Goal: Task Accomplishment & Management: Use online tool/utility

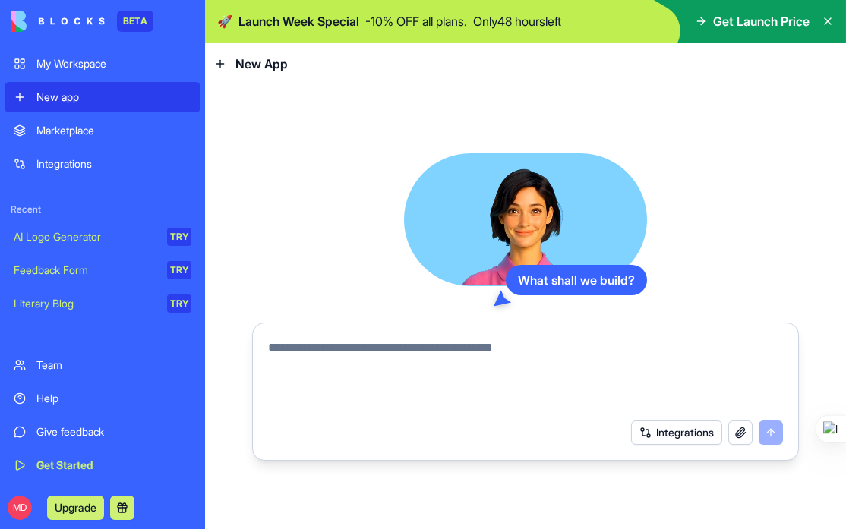
click at [590, 350] on textarea at bounding box center [525, 375] width 515 height 73
click at [686, 430] on button "Integrations" at bounding box center [676, 433] width 91 height 24
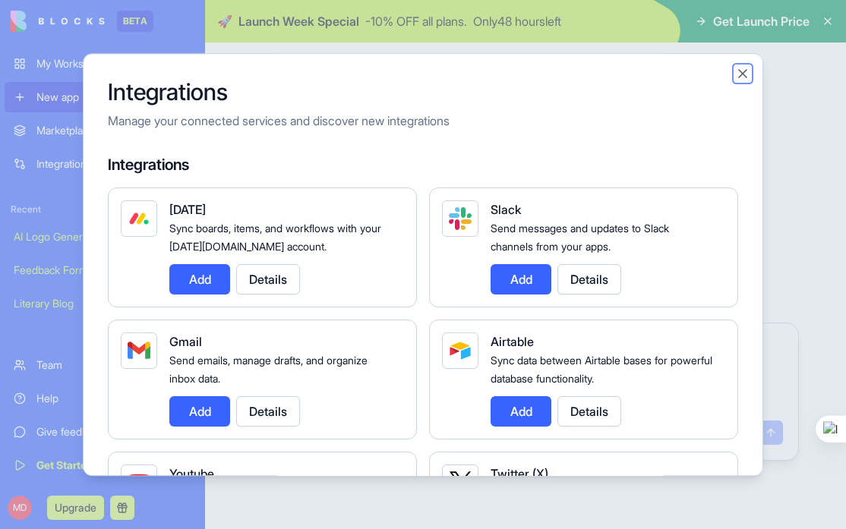
click at [742, 71] on button "Close" at bounding box center [742, 73] width 15 height 15
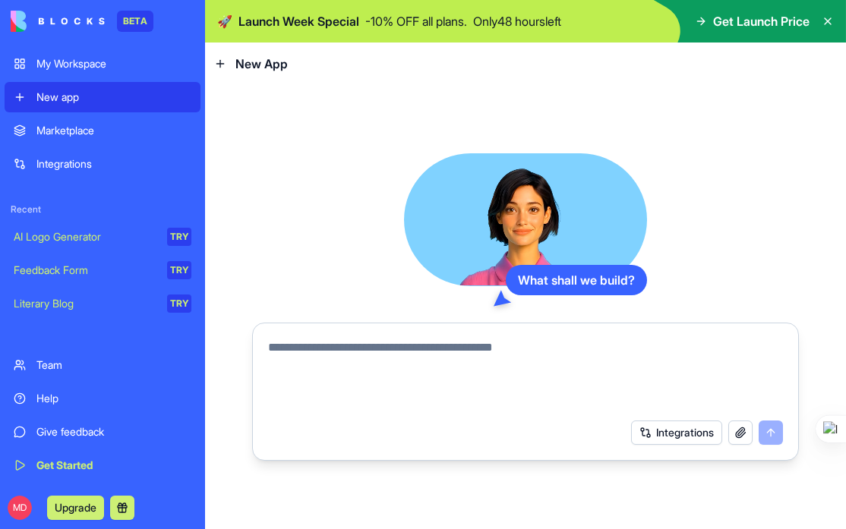
click at [419, 356] on textarea at bounding box center [525, 375] width 515 height 73
paste textarea "**********"
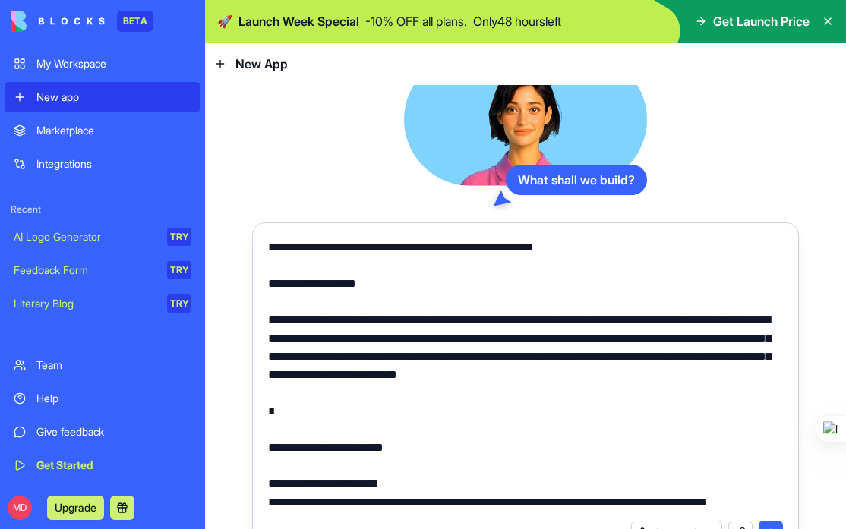
drag, startPoint x: 320, startPoint y: 248, endPoint x: 679, endPoint y: 250, distance: 359.1
click at [679, 250] on textarea at bounding box center [525, 374] width 515 height 273
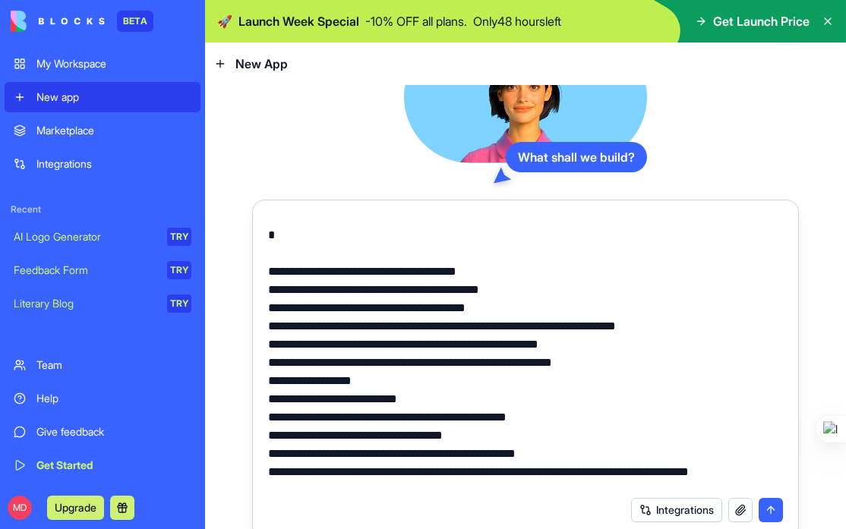
scroll to position [31, 0]
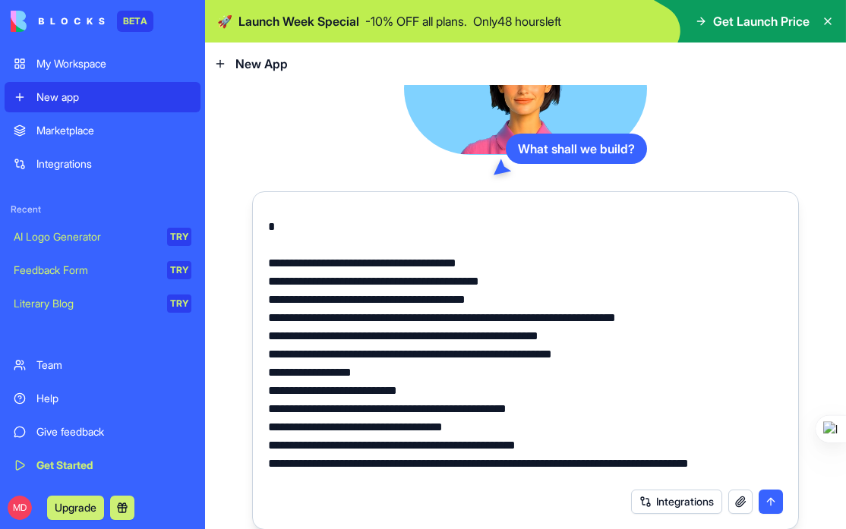
type textarea "**********"
click at [766, 505] on button "submit" at bounding box center [770, 502] width 24 height 24
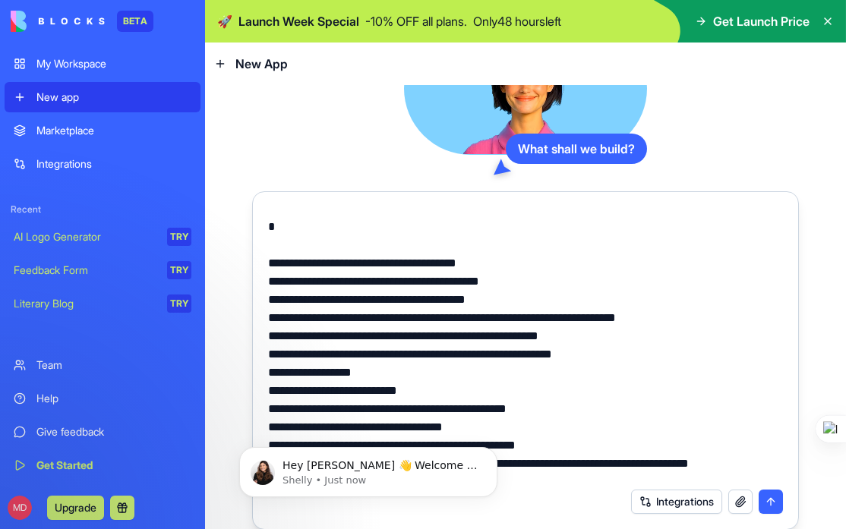
scroll to position [0, 0]
click at [765, 503] on button "submit" at bounding box center [770, 502] width 24 height 24
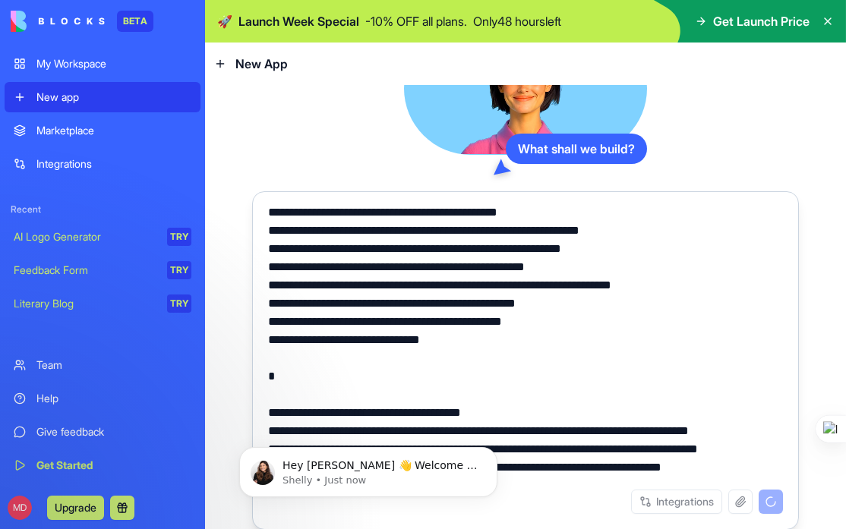
scroll to position [2275, 0]
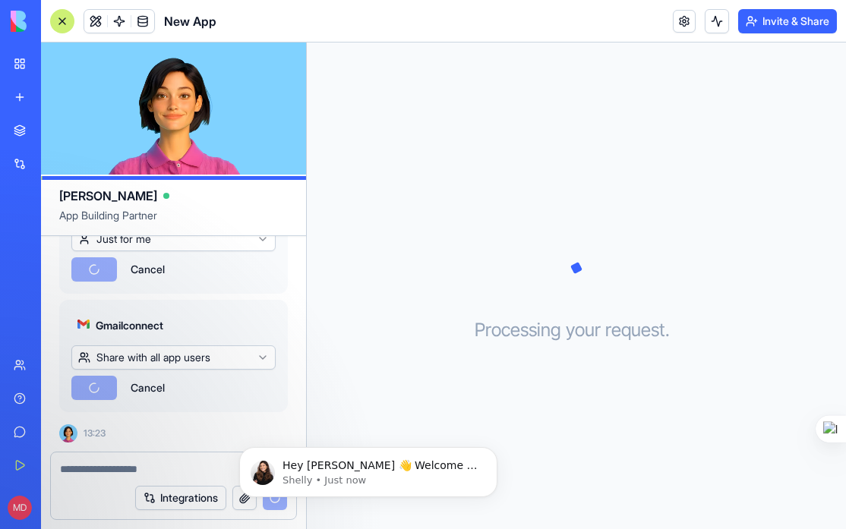
scroll to position [3413, 0]
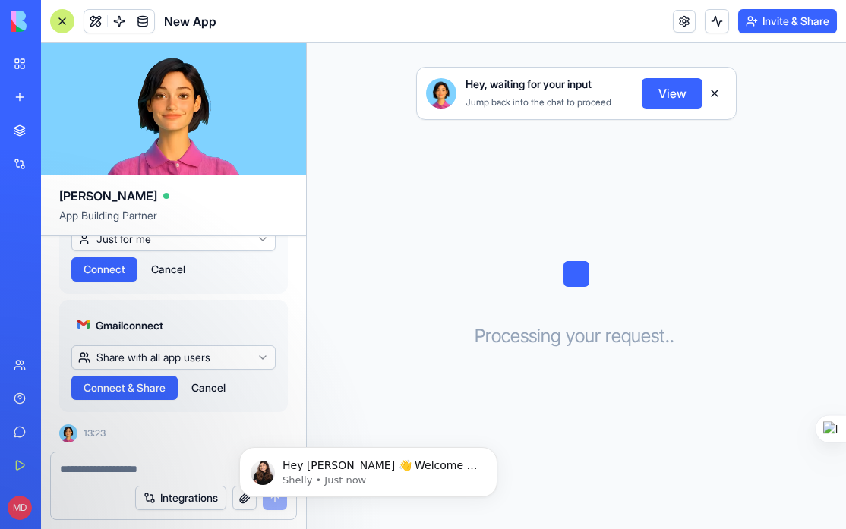
click at [262, 333] on html "BETA My Workspace New app Marketplace Integrations Recent New App AI Logo Gener…" at bounding box center [423, 264] width 846 height 529
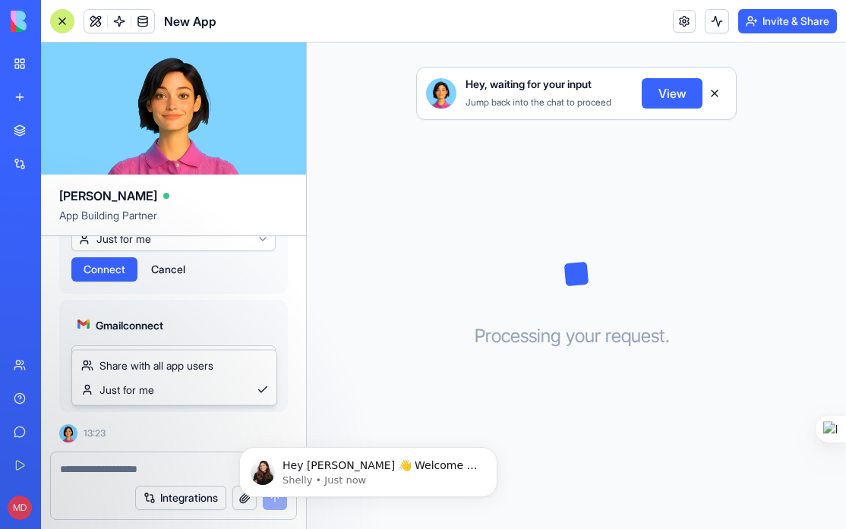
click at [262, 333] on html "BETA My Workspace New app Marketplace Integrations Recent New App AI Logo Gener…" at bounding box center [423, 264] width 846 height 529
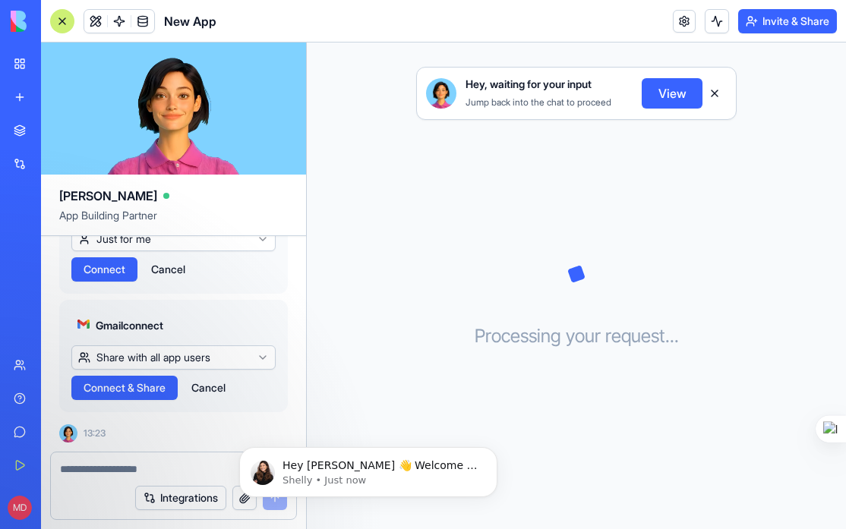
scroll to position [3507, 0]
click at [109, 267] on span "Connect" at bounding box center [105, 269] width 42 height 15
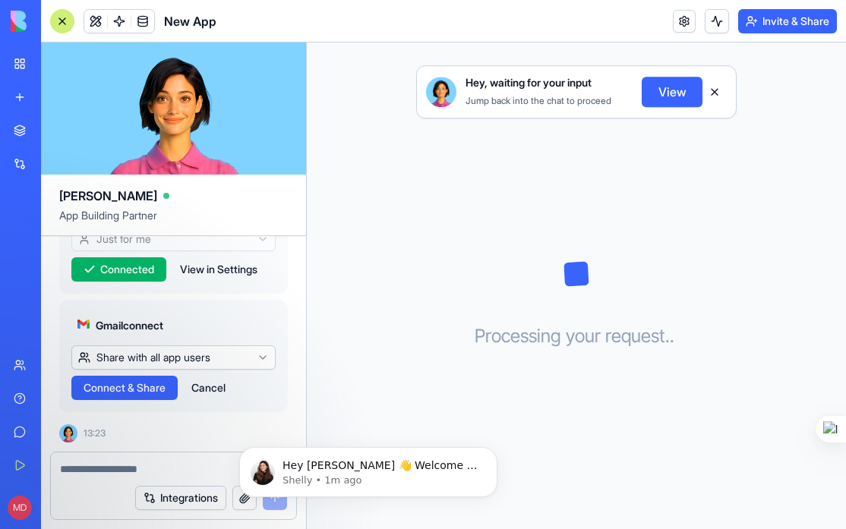
scroll to position [3507, 0]
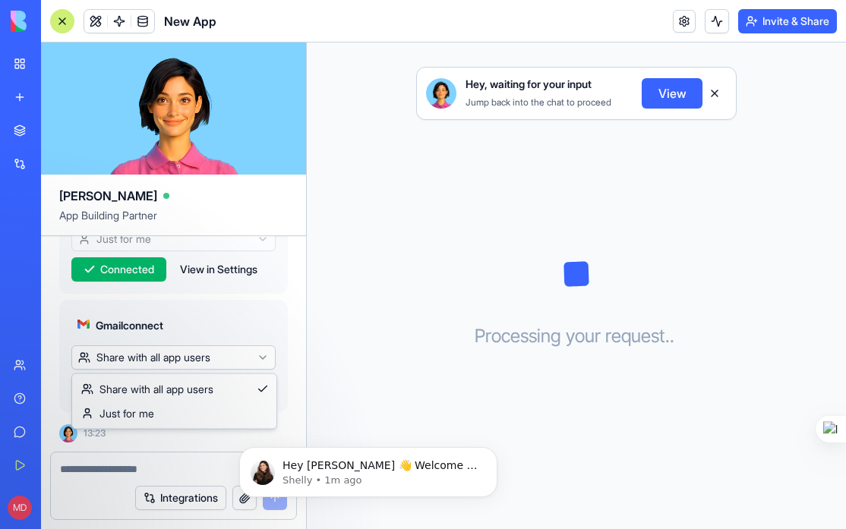
click at [162, 358] on html "BETA My Workspace New app Marketplace Integrations Recent New App AI Logo Gener…" at bounding box center [423, 264] width 846 height 529
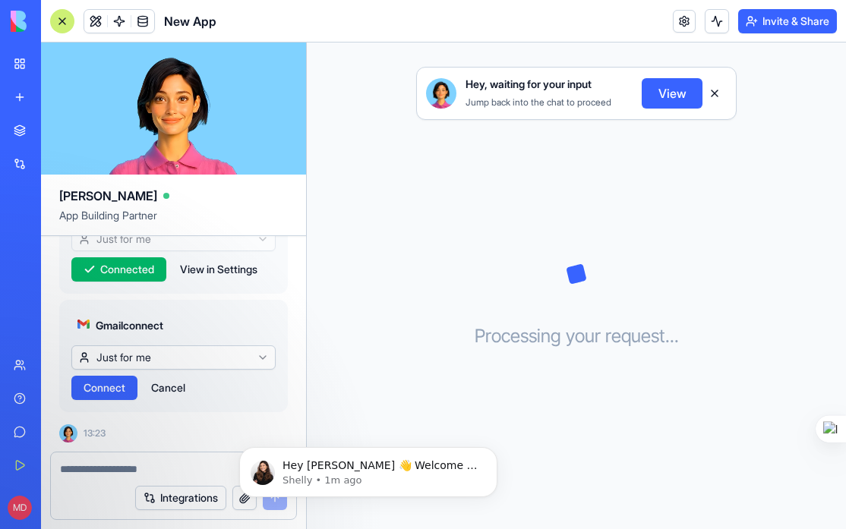
click at [106, 388] on span "Connect" at bounding box center [105, 387] width 42 height 15
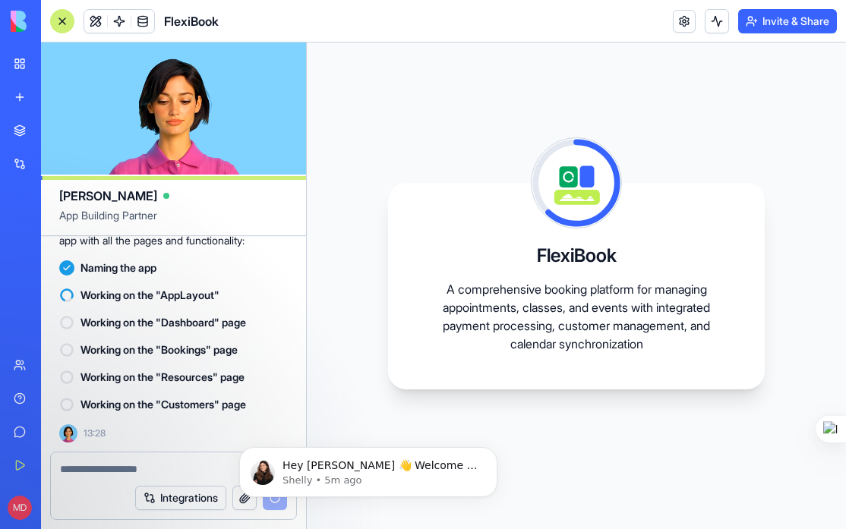
scroll to position [4179, 0]
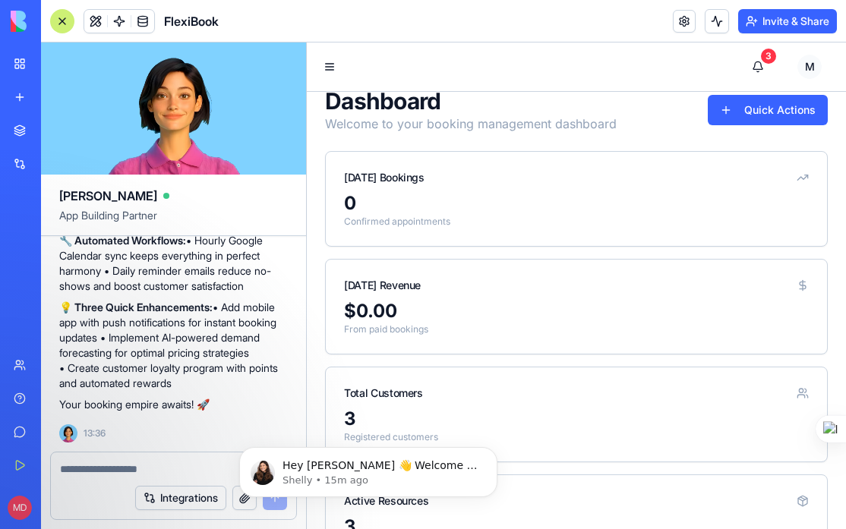
scroll to position [23, 0]
click at [327, 65] on button "Toggle Sidebar" at bounding box center [329, 66] width 21 height 21
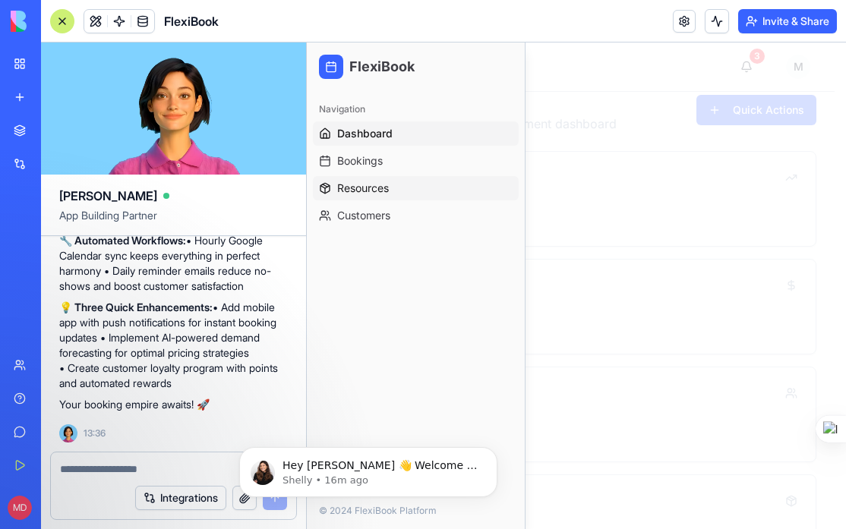
click at [371, 188] on span "Resources" at bounding box center [363, 188] width 52 height 15
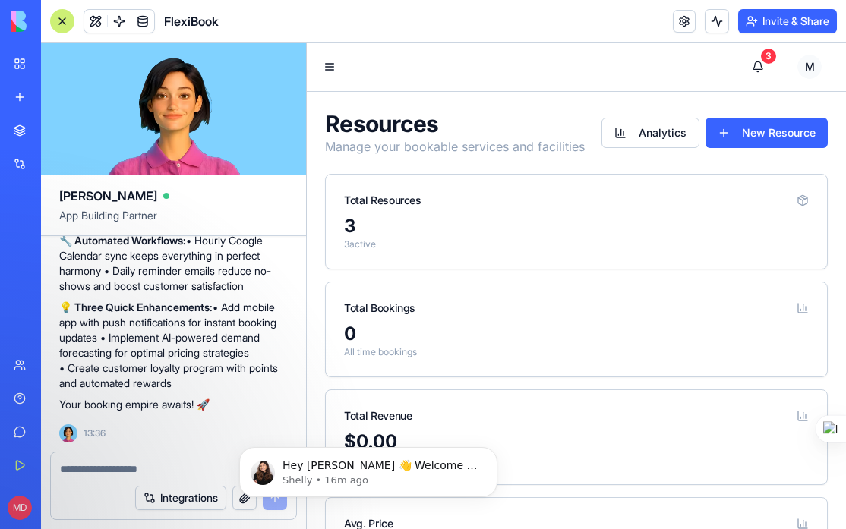
click at [122, 471] on textarea at bounding box center [173, 469] width 227 height 15
click at [331, 61] on button "Toggle Sidebar" at bounding box center [329, 66] width 21 height 21
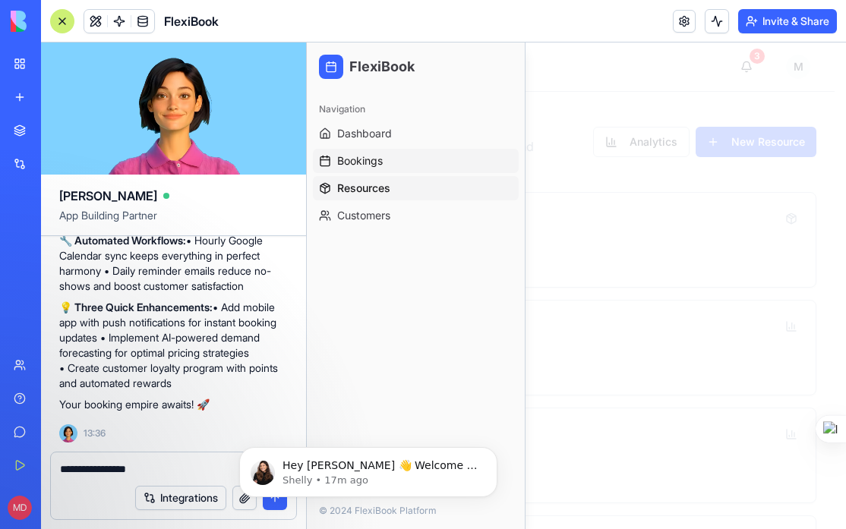
click at [370, 162] on span "Bookings" at bounding box center [360, 160] width 46 height 15
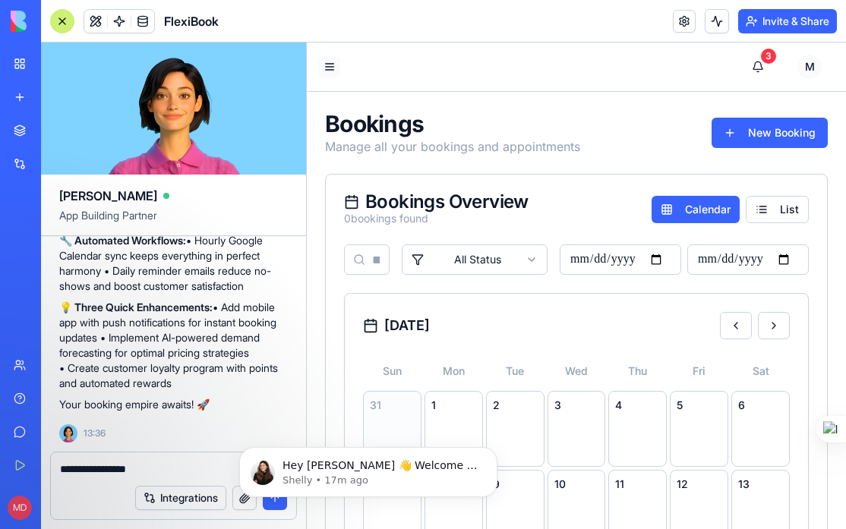
click at [330, 67] on button "Toggle Sidebar" at bounding box center [329, 66] width 21 height 21
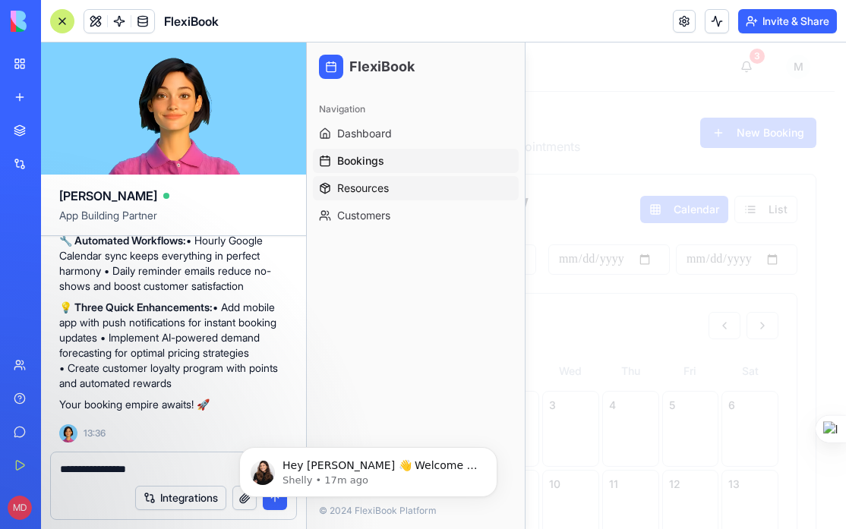
click at [377, 192] on span "Resources" at bounding box center [363, 188] width 52 height 15
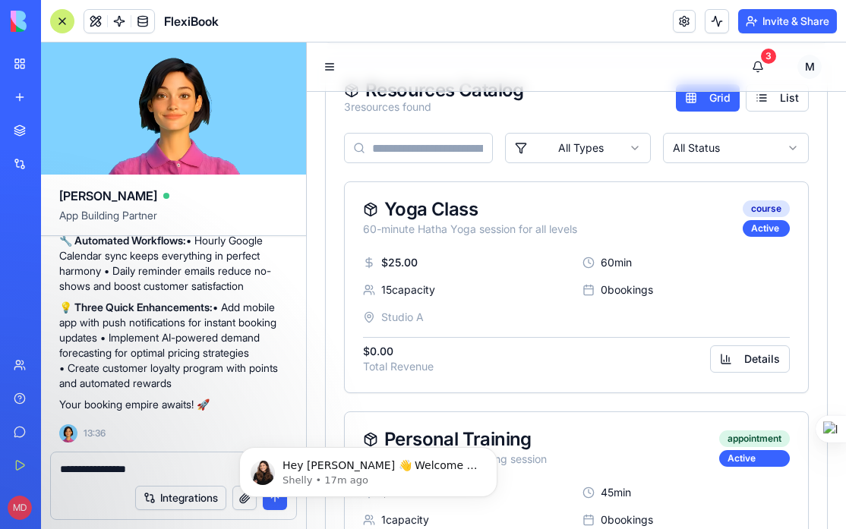
scroll to position [588, 0]
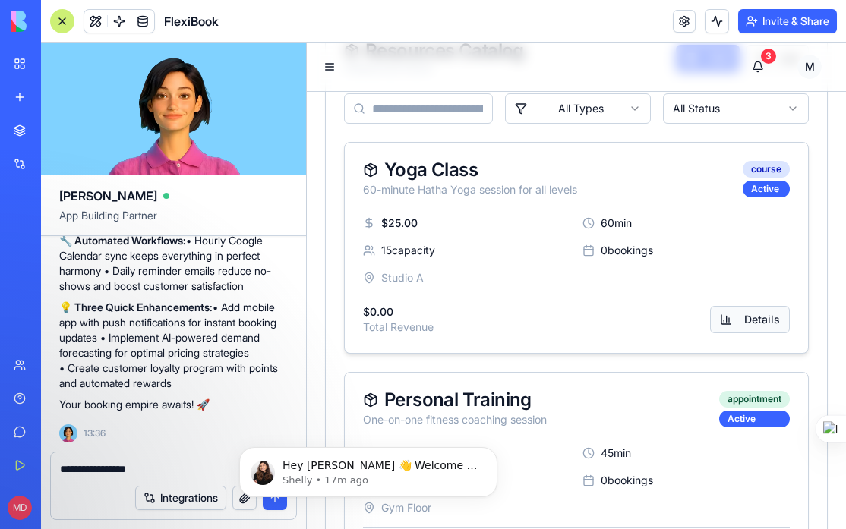
click at [738, 333] on button "Details" at bounding box center [750, 319] width 80 height 27
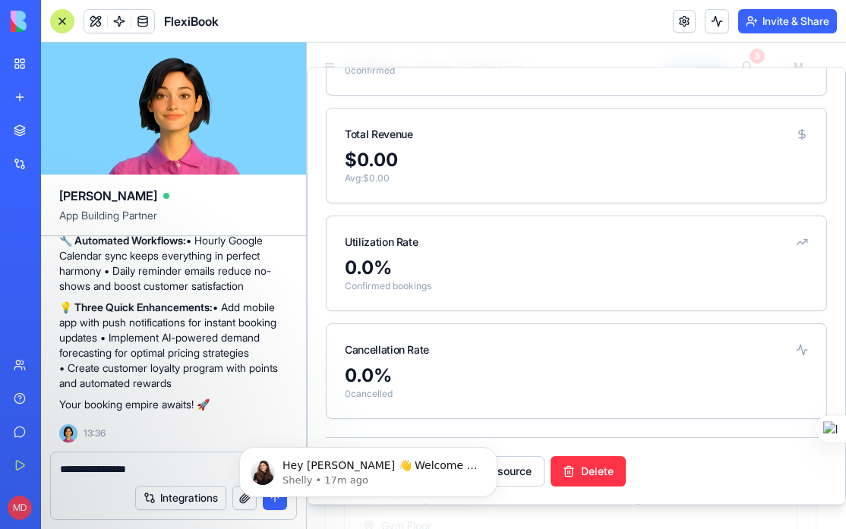
scroll to position [0, 0]
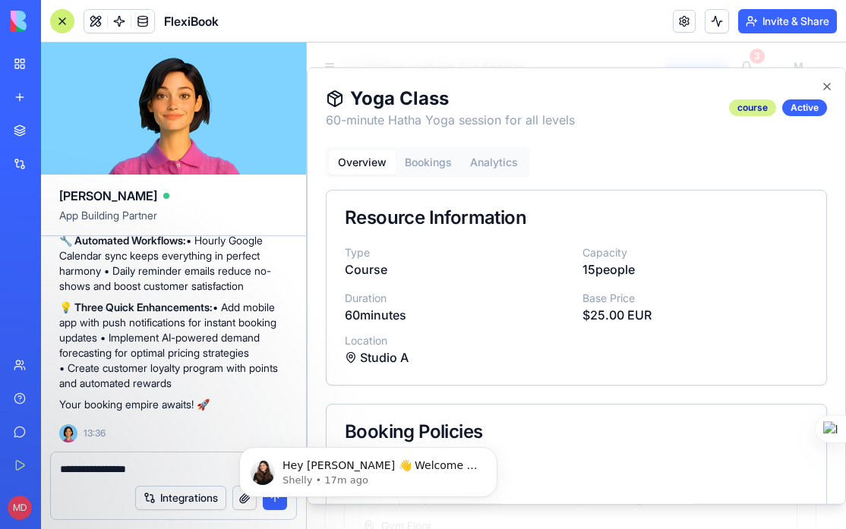
click at [743, 107] on div "course" at bounding box center [752, 107] width 47 height 17
click at [824, 87] on icon "button" at bounding box center [827, 86] width 6 height 6
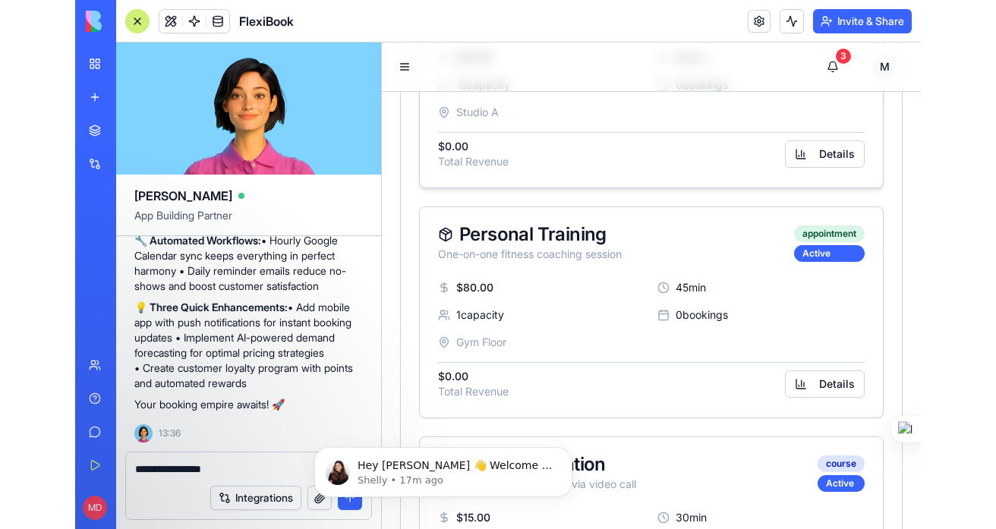
scroll to position [928, 0]
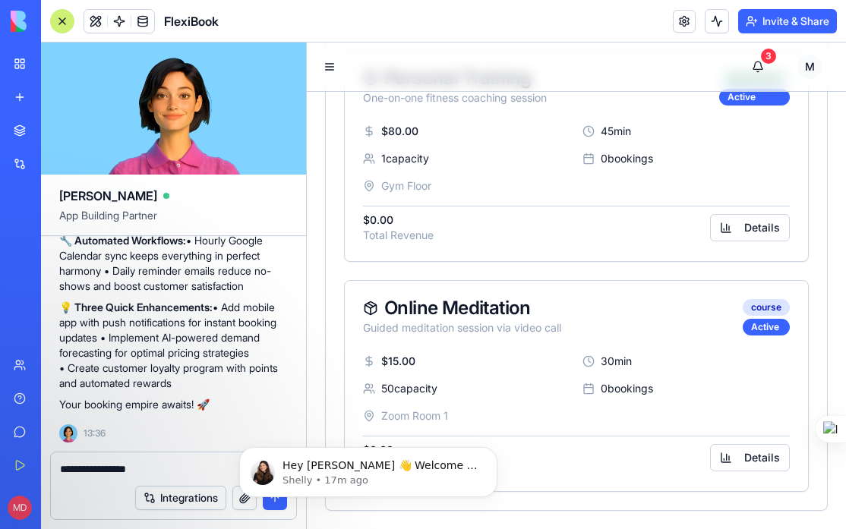
click at [194, 468] on textarea "**********" at bounding box center [173, 469] width 227 height 15
drag, startPoint x: 192, startPoint y: 468, endPoint x: -62, endPoint y: 441, distance: 255.7
click at [0, 441] on html "BETA My Workspace New app Marketplace Integrations Recent New App AI Logo Gener…" at bounding box center [423, 264] width 846 height 529
click at [563, 505] on div "All Types All Status Yoga Class 60-minute Hatha Yoga session for all levels cou…" at bounding box center [576, 140] width 501 height 739
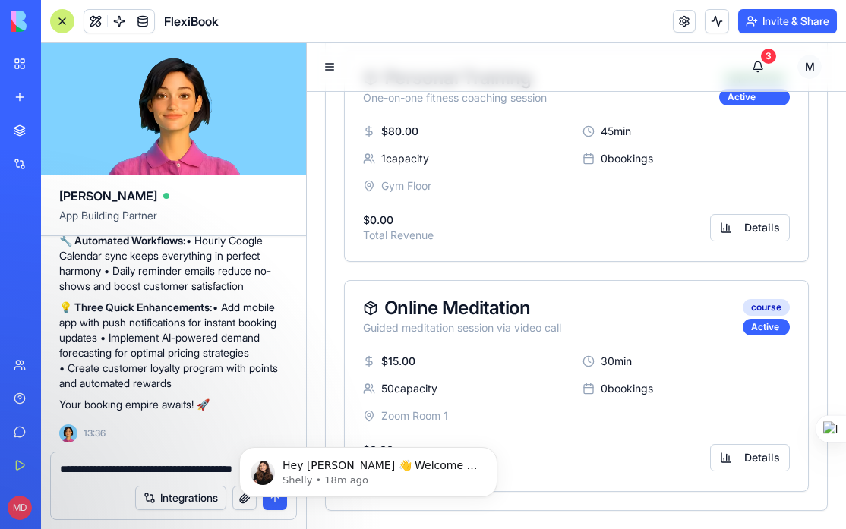
click at [583, 501] on div "All Types All Status Yoga Class 60-minute Hatha Yoga session for all levels cou…" at bounding box center [576, 140] width 501 height 739
click at [137, 19] on span at bounding box center [142, 21] width 43 height 43
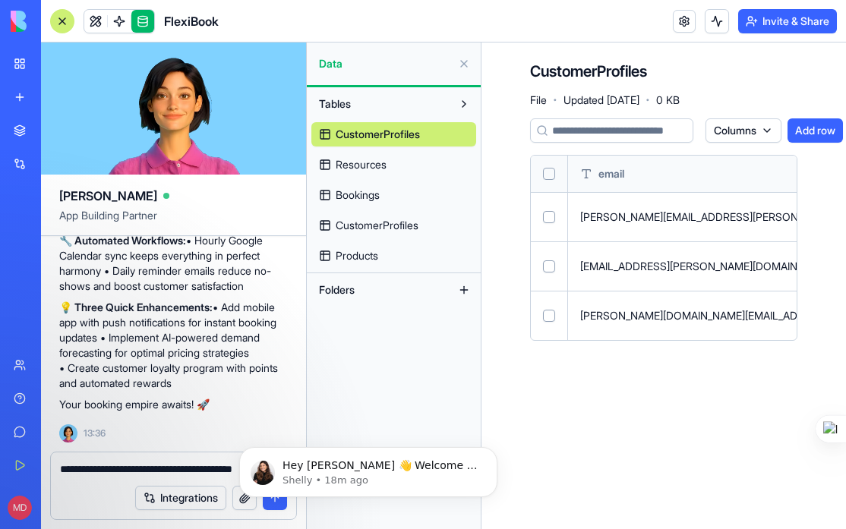
click at [368, 162] on span "Resources" at bounding box center [361, 164] width 51 height 15
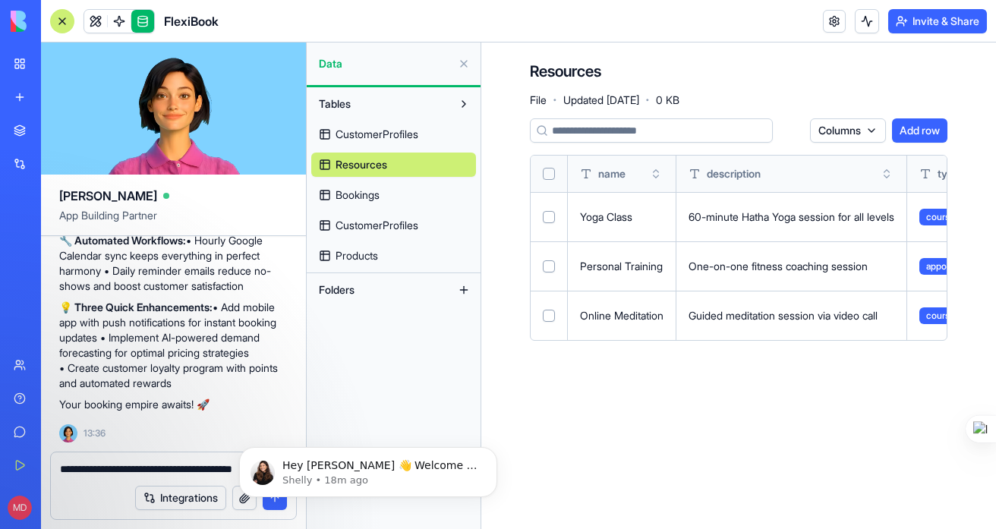
drag, startPoint x: 749, startPoint y: 416, endPoint x: 670, endPoint y: 405, distance: 79.0
click at [670, 405] on main "Resources File · Updated [DATE] · 0 KB Columns Add row name description type lo…" at bounding box center [738, 286] width 515 height 487
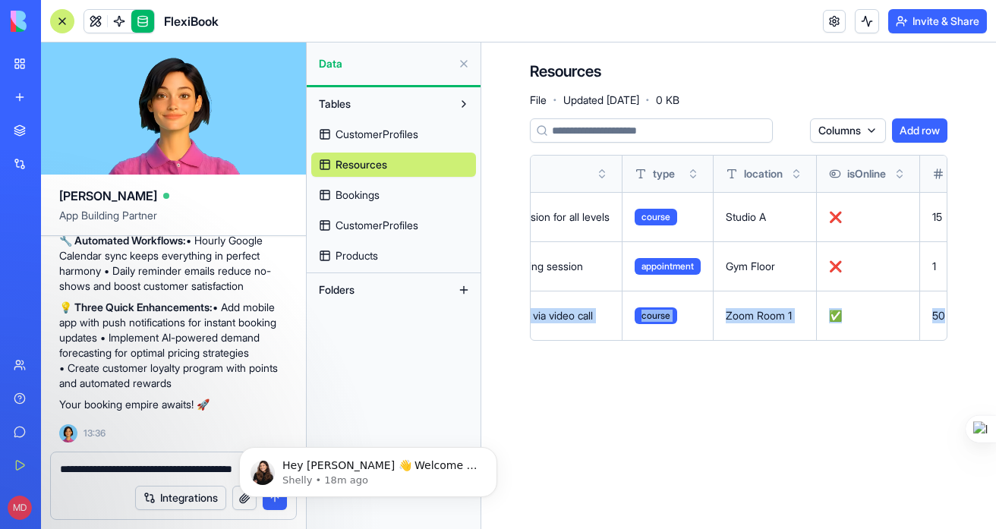
scroll to position [0, 1512]
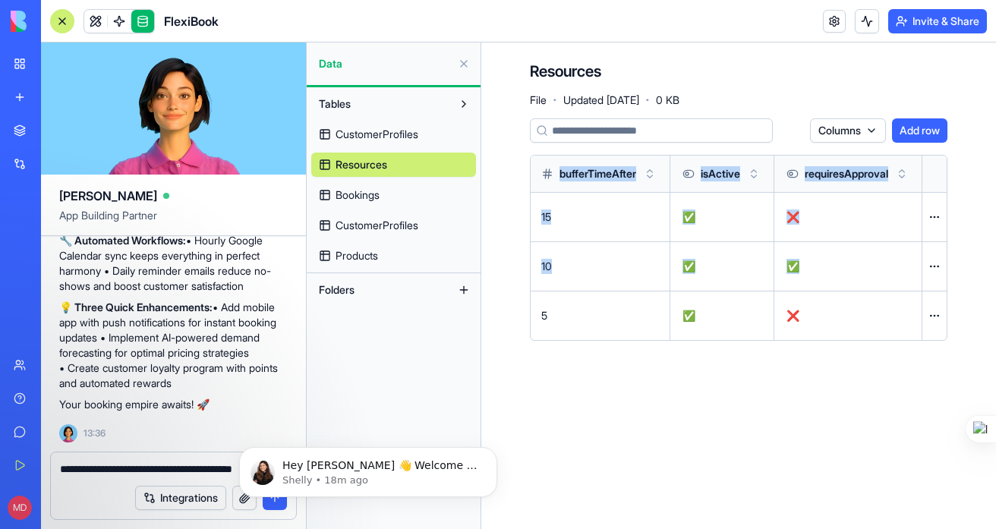
drag, startPoint x: 796, startPoint y: 315, endPoint x: 1030, endPoint y: 314, distance: 233.8
click at [845, 314] on html "BETA My Workspace New app Marketplace Integrations Recent New App AI Logo Gener…" at bounding box center [498, 264] width 996 height 529
click at [672, 460] on main "Resources File · Updated [DATE] · 0 KB Columns Add row name description type lo…" at bounding box center [738, 286] width 515 height 487
drag, startPoint x: 665, startPoint y: 382, endPoint x: 527, endPoint y: 366, distance: 139.1
click at [527, 368] on main "Resources File · Updated [DATE] · 0 KB Columns Add row name description type lo…" at bounding box center [738, 286] width 515 height 487
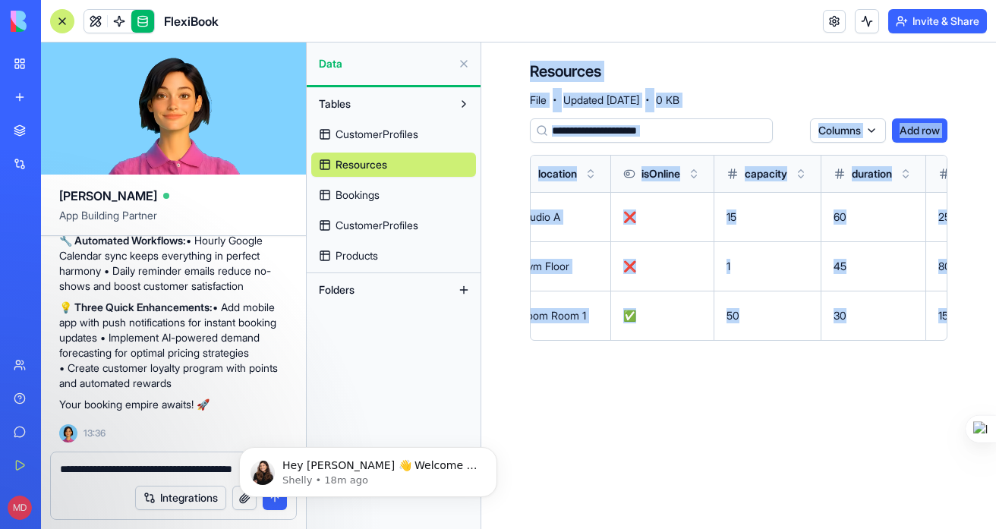
scroll to position [0, 0]
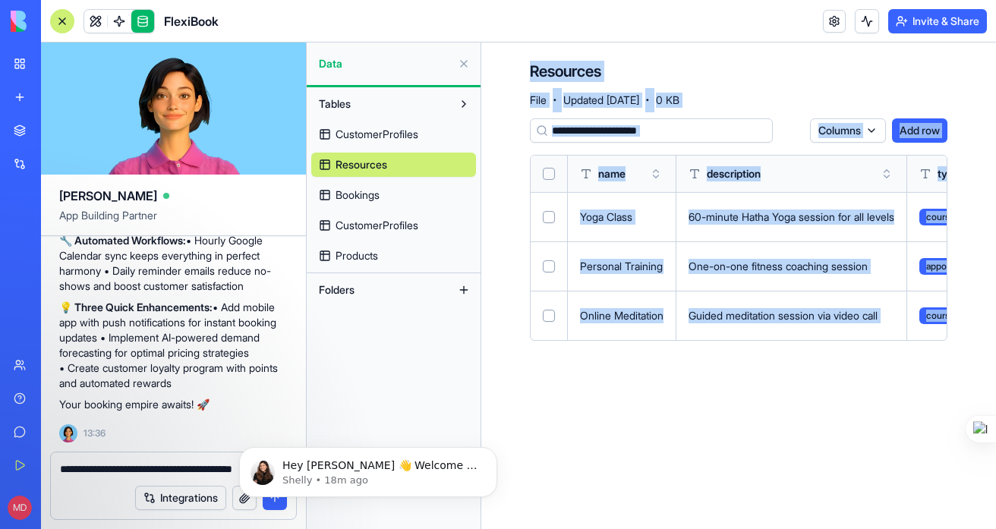
drag, startPoint x: 581, startPoint y: 315, endPoint x: 456, endPoint y: 314, distance: 125.3
click at [456, 314] on div "[PERSON_NAME] App Building Partner Undo M 13:23 🚀 FlexiBook Booking Platform Co…" at bounding box center [518, 286] width 955 height 487
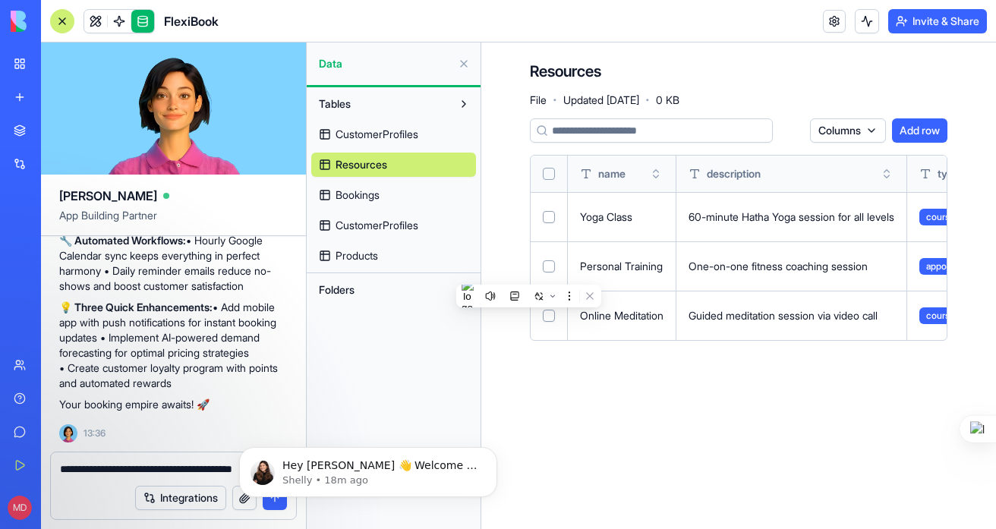
click at [814, 372] on main "Resources File · Updated [DATE] · 0 KB Columns Add row name description type lo…" at bounding box center [738, 286] width 515 height 487
click at [841, 130] on html "BETA My Workspace New app Marketplace Integrations Recent New App AI Logo Gener…" at bounding box center [498, 264] width 996 height 529
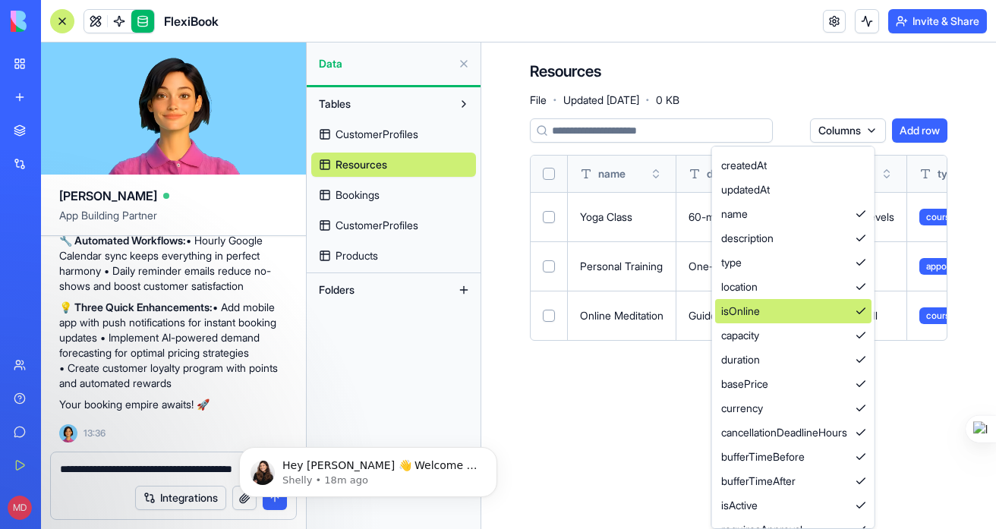
scroll to position [37, 0]
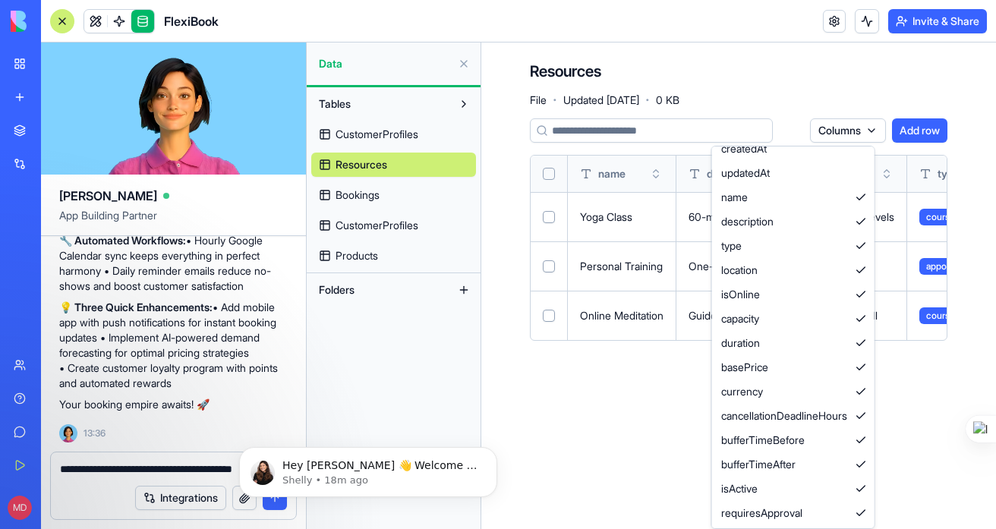
click at [593, 420] on html "BETA My Workspace New app Marketplace Integrations Recent New App AI Logo Gener…" at bounding box center [498, 264] width 996 height 529
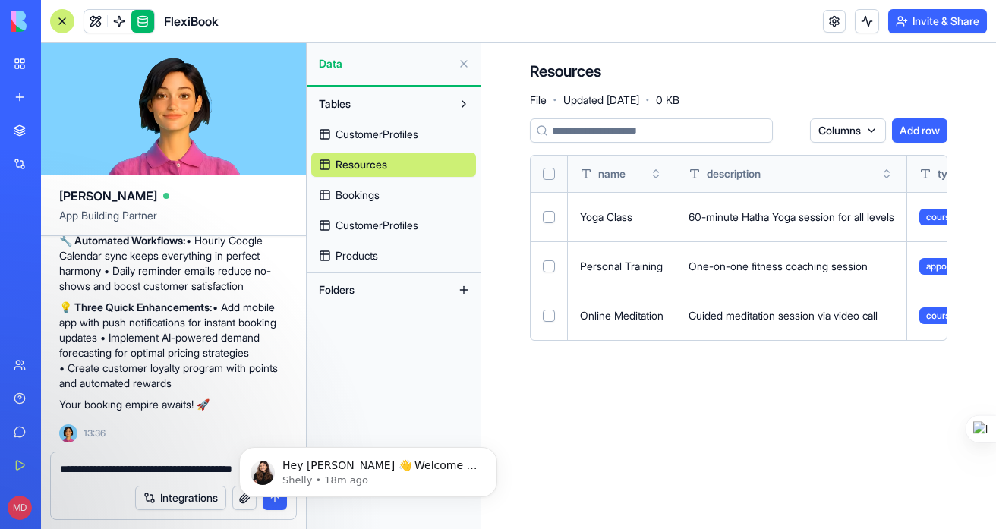
click at [659, 432] on main "Resources File · Updated [DATE] · 0 KB Columns Add row name description type lo…" at bounding box center [738, 286] width 515 height 487
drag, startPoint x: 91, startPoint y: 471, endPoint x: 99, endPoint y: 471, distance: 8.4
click at [92, 471] on textarea "**********" at bounding box center [173, 469] width 227 height 15
click at [494, 451] on icon "Dismiss notification" at bounding box center [493, 451] width 8 height 8
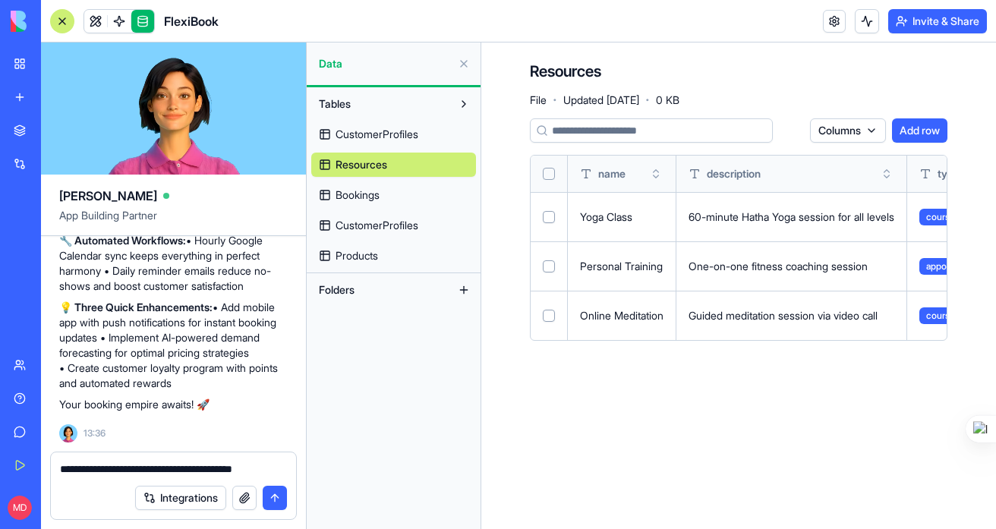
drag, startPoint x: 213, startPoint y: 471, endPoint x: 380, endPoint y: 471, distance: 167.8
click at [380, 471] on div "[PERSON_NAME] App Building Partner Undo M 13:23 🚀 FlexiBook Booking Platform Co…" at bounding box center [518, 286] width 955 height 487
click at [225, 471] on textarea "**********" at bounding box center [173, 469] width 227 height 15
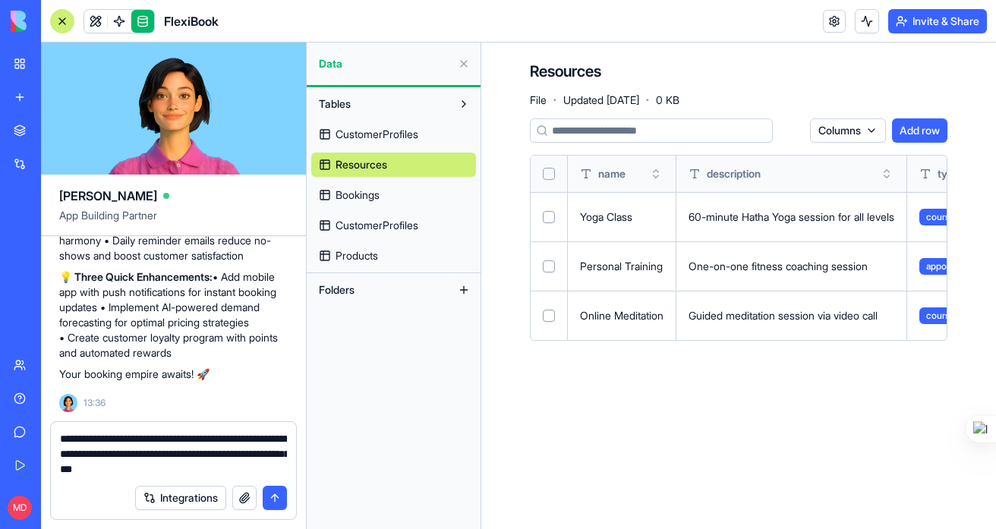
drag, startPoint x: 733, startPoint y: 219, endPoint x: 941, endPoint y: 232, distance: 209.2
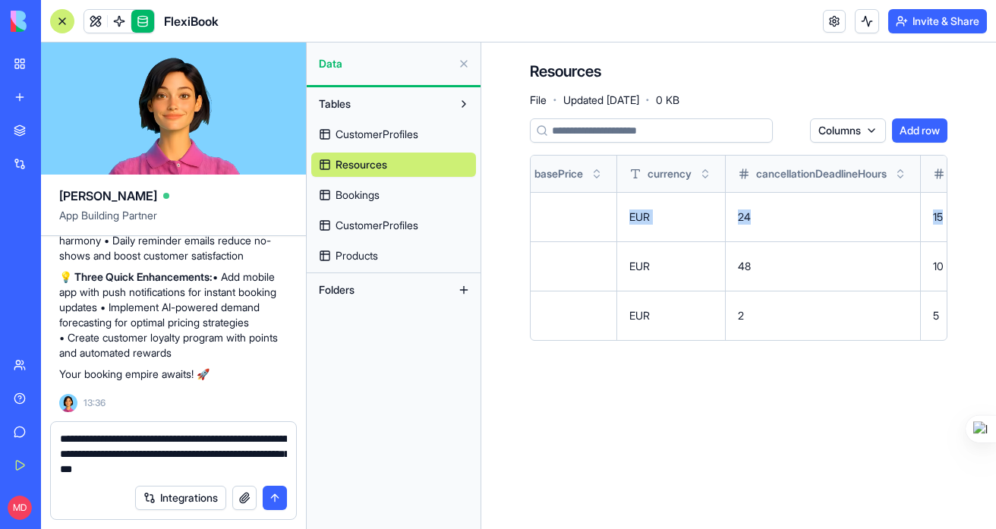
scroll to position [0, 1512]
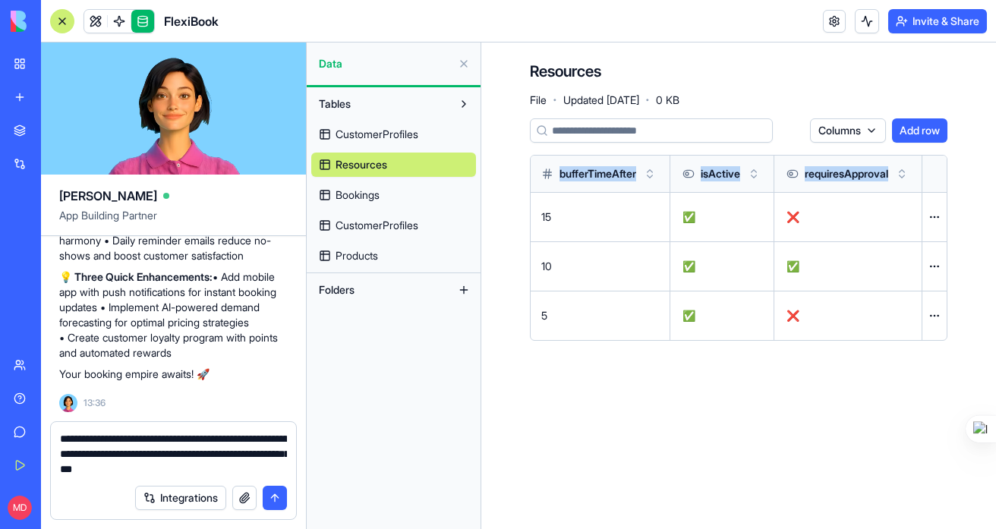
drag, startPoint x: 773, startPoint y: 219, endPoint x: 986, endPoint y: 219, distance: 213.3
click at [845, 219] on div "Resources File · Updated [DATE] · 0 KB Columns Add row name description type lo…" at bounding box center [738, 207] width 515 height 329
click at [845, 215] on html "BETA My Workspace New app Marketplace Integrations Recent New App AI Logo Gener…" at bounding box center [498, 264] width 996 height 529
click at [777, 443] on html "BETA My Workspace New app Marketplace Integrations Recent New App AI Logo Gener…" at bounding box center [498, 264] width 996 height 529
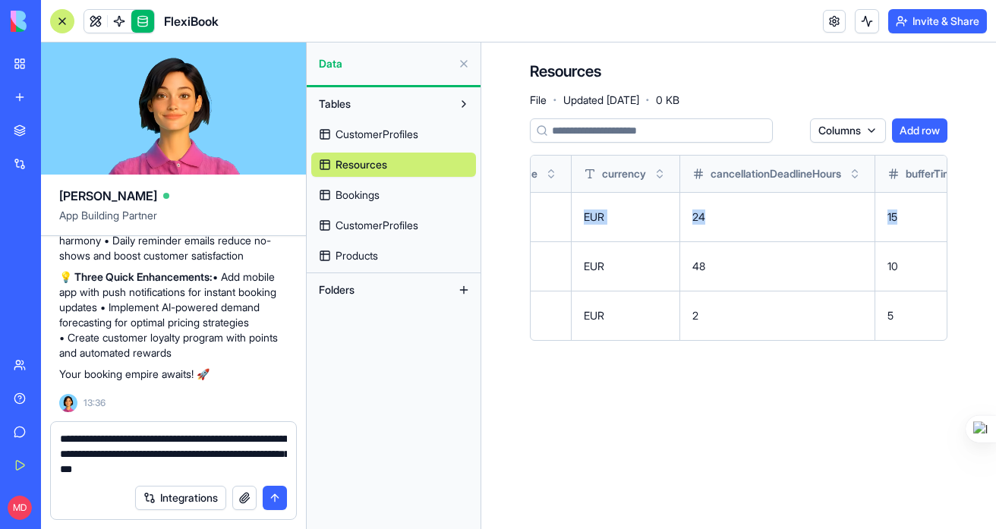
scroll to position [0, 954]
drag, startPoint x: 555, startPoint y: 219, endPoint x: 544, endPoint y: 216, distance: 11.6
click at [544, 216] on tr "Yoga Class 60-minute Hatha Yoga session for all levels course Studio A ❌ 15 60 …" at bounding box center [511, 216] width 1870 height 49
click at [801, 222] on td "24" at bounding box center [781, 216] width 195 height 49
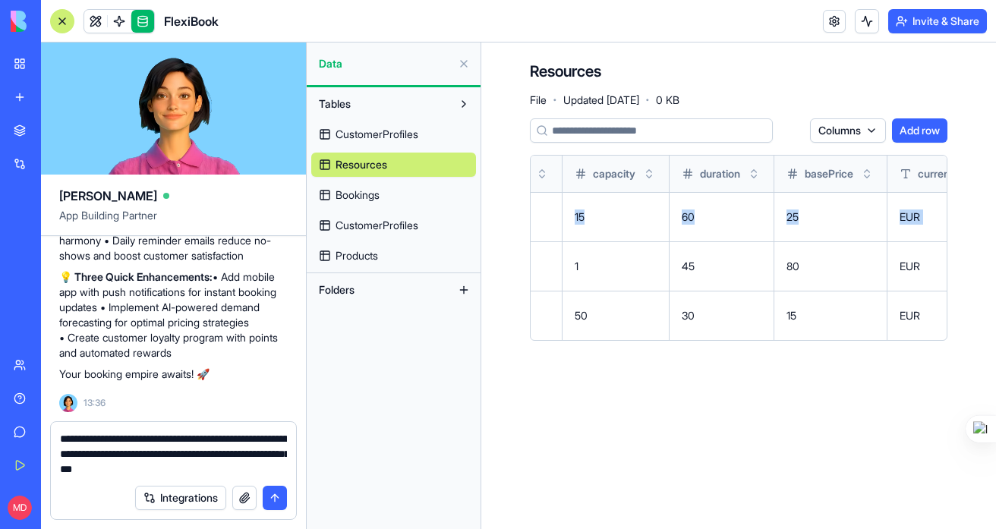
scroll to position [0, 623]
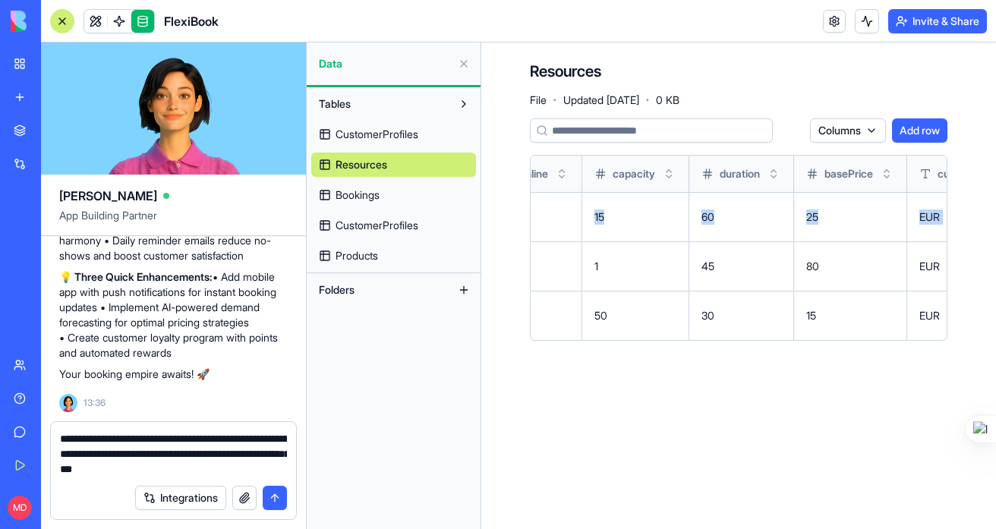
drag, startPoint x: 772, startPoint y: 225, endPoint x: 607, endPoint y: 219, distance: 165.6
click at [607, 219] on tr "Yoga Class 60-minute Hatha Yoga session for all levels course Studio A ❌ 15 60 …" at bounding box center [843, 216] width 1870 height 49
click at [239, 469] on textarea "**********" at bounding box center [173, 454] width 227 height 46
drag, startPoint x: 59, startPoint y: 439, endPoint x: 113, endPoint y: 437, distance: 54.0
click at [113, 437] on textarea "**********" at bounding box center [173, 454] width 227 height 46
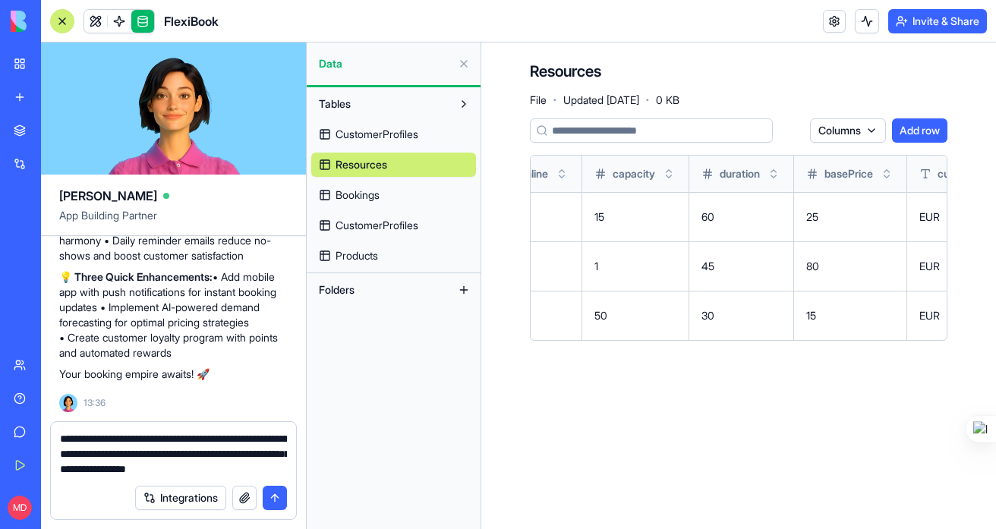
type textarea "**********"
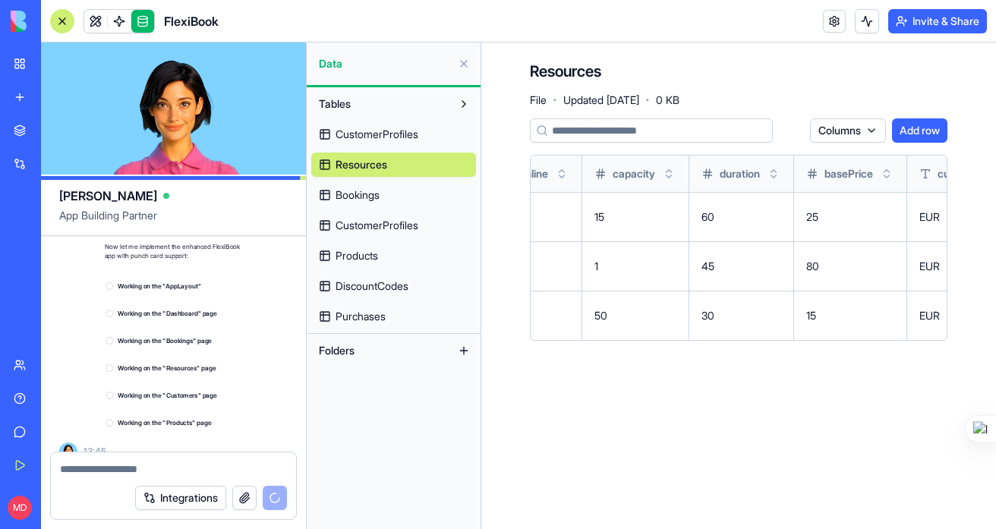
scroll to position [5548, 0]
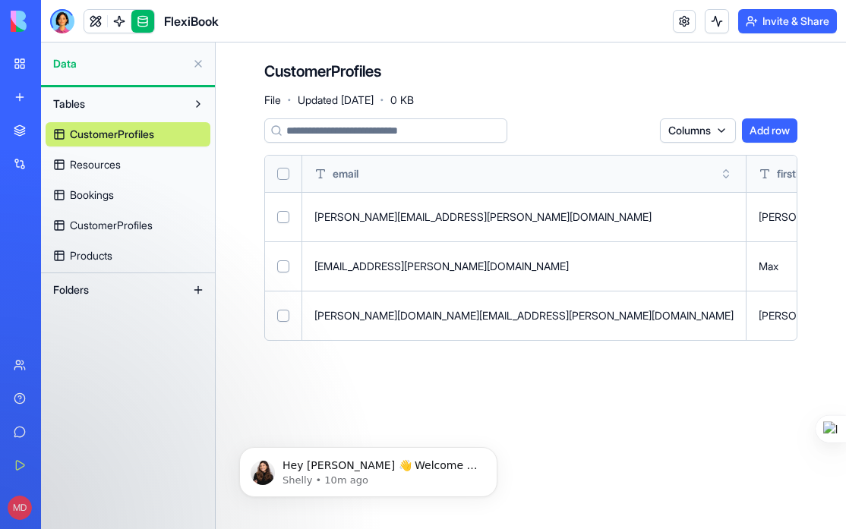
click at [85, 257] on span "Products" at bounding box center [91, 255] width 43 height 15
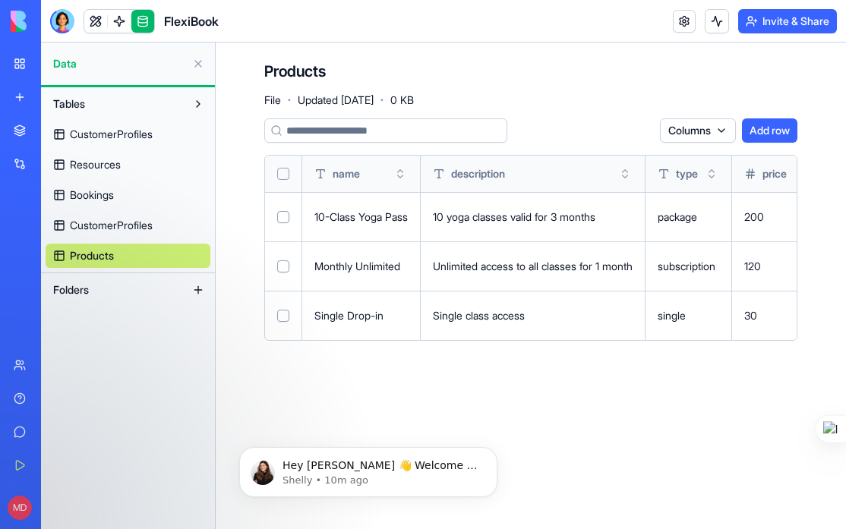
click at [110, 139] on span "CustomerProfiles" at bounding box center [111, 134] width 83 height 15
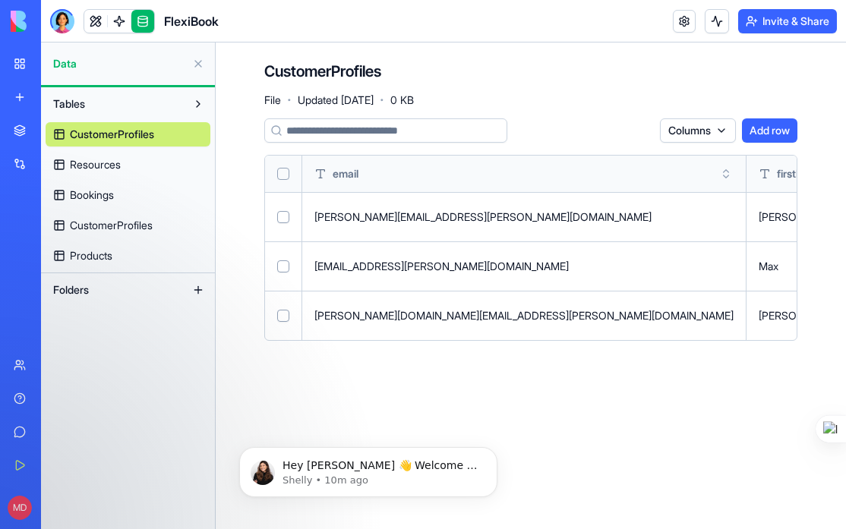
click at [96, 171] on span "Resources" at bounding box center [95, 164] width 51 height 15
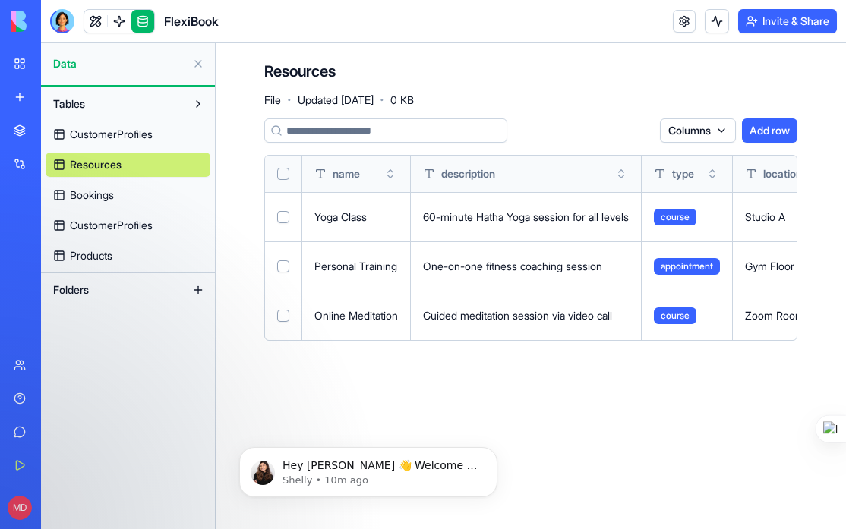
click at [102, 228] on span "CustomerProfiles" at bounding box center [111, 225] width 83 height 15
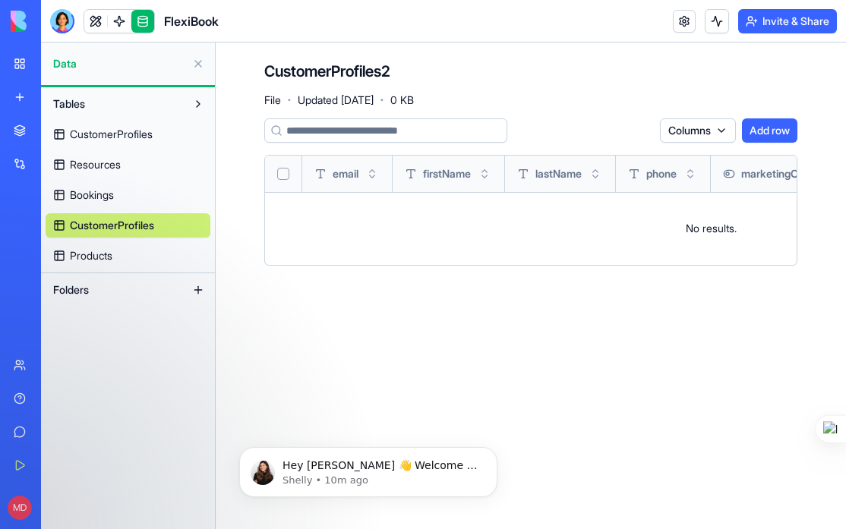
click at [101, 245] on link "Products" at bounding box center [128, 256] width 165 height 24
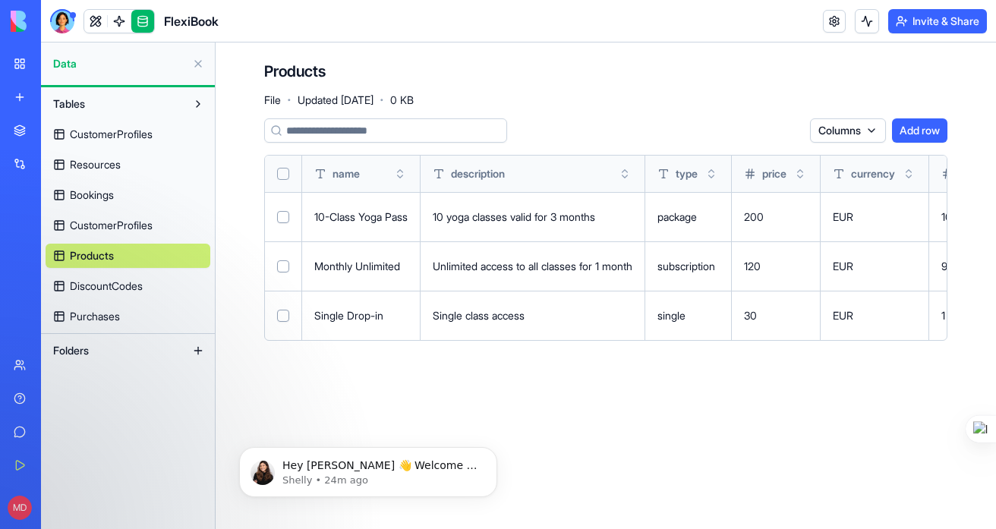
click at [118, 277] on link "DiscountCodes" at bounding box center [128, 286] width 165 height 24
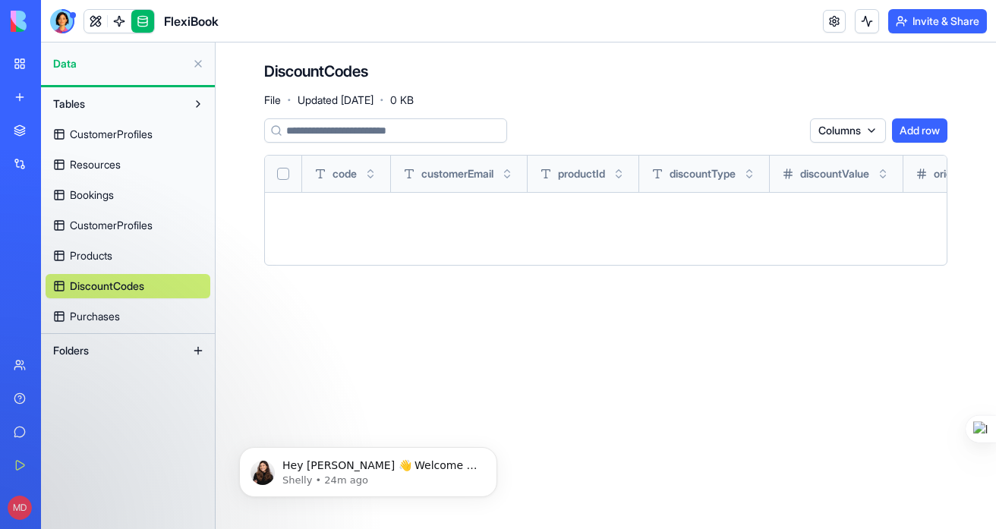
click at [92, 254] on span "Products" at bounding box center [91, 255] width 43 height 15
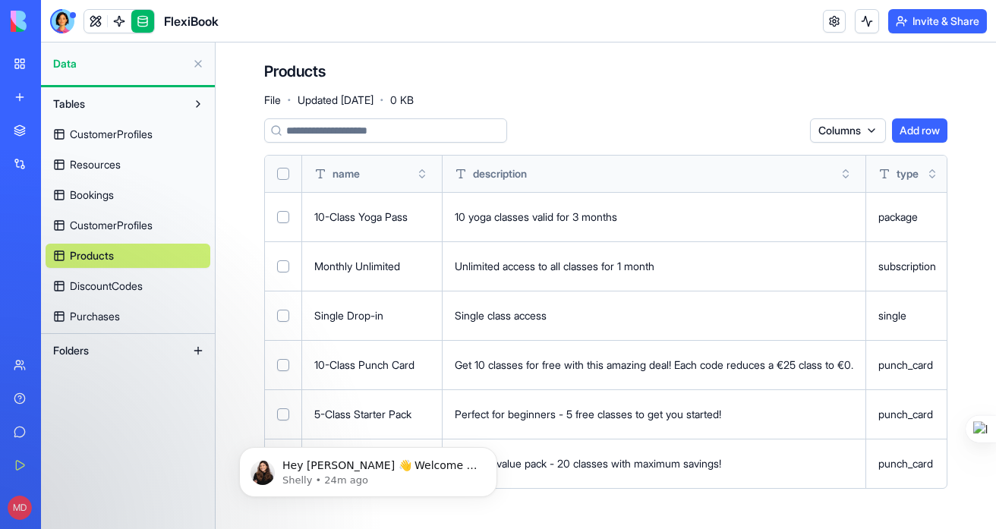
click at [0, 0] on button at bounding box center [0, 0] width 0 height 0
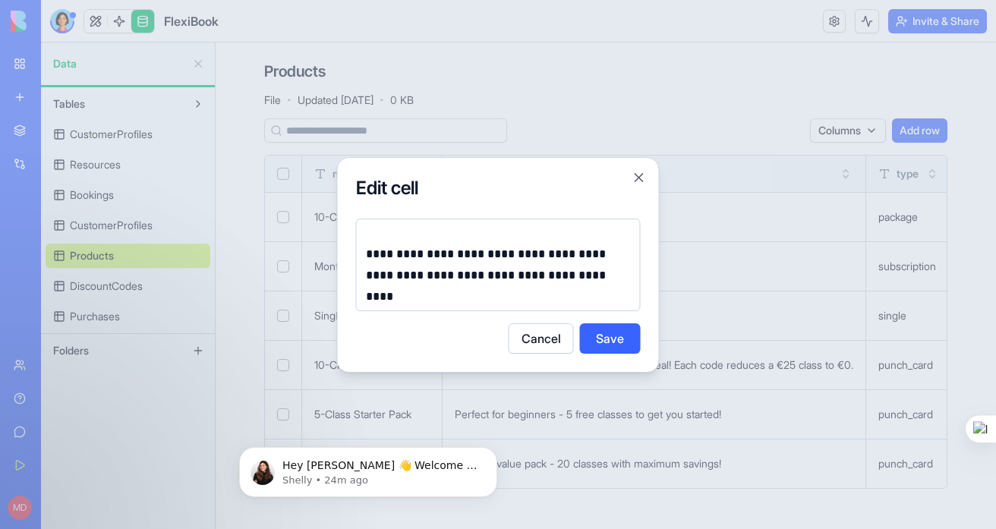
click at [524, 341] on button "Cancel" at bounding box center [541, 338] width 65 height 30
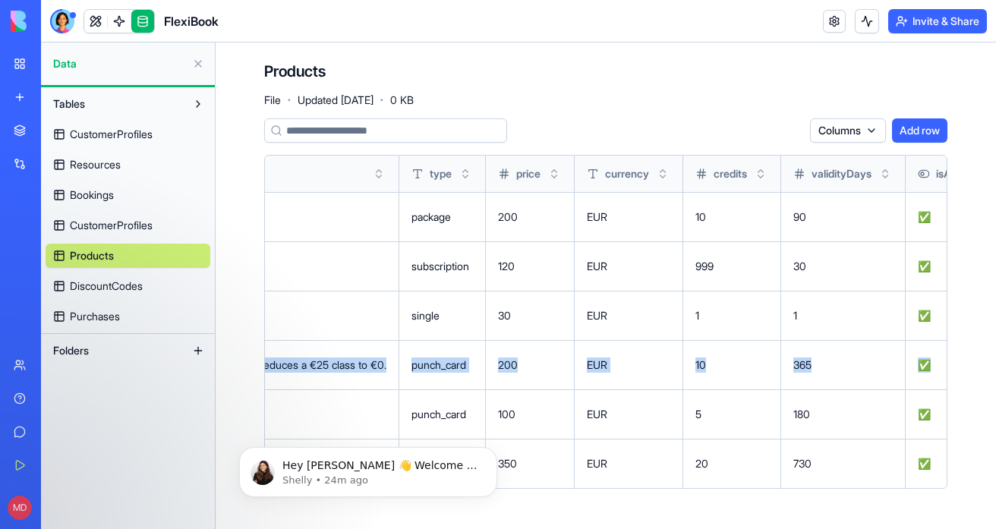
scroll to position [0, 595]
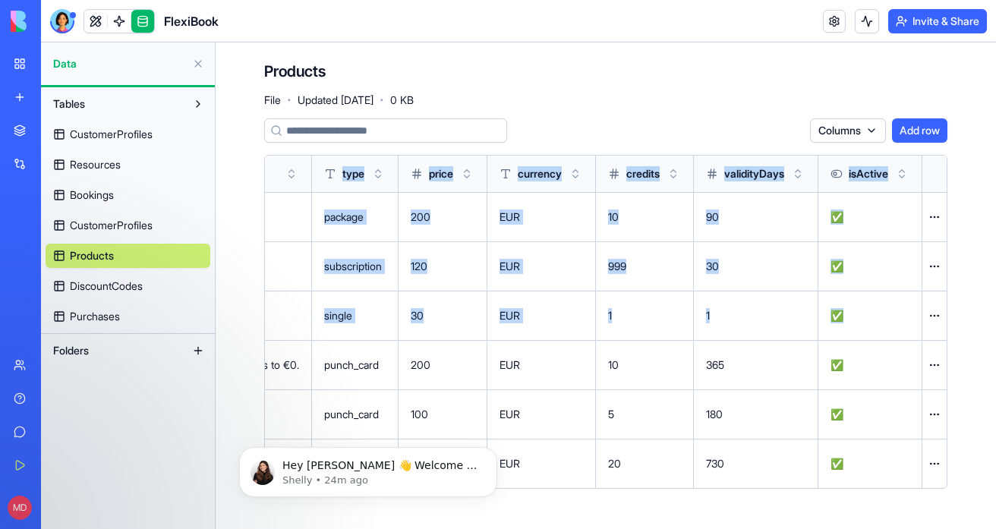
drag, startPoint x: 602, startPoint y: 359, endPoint x: 956, endPoint y: 374, distance: 354.1
click at [845, 374] on div "Products File · Updated Sep 17, 2025 · 0 KB Columns Add row name description ty…" at bounding box center [606, 281] width 780 height 477
click at [845, 365] on html "BETA My Workspace New app Marketplace Integrations Recent FlexiBook AI Logo Gen…" at bounding box center [498, 264] width 996 height 529
click at [845, 333] on html "BETA My Workspace New app Marketplace Integrations Recent FlexiBook AI Logo Gen…" at bounding box center [498, 264] width 996 height 529
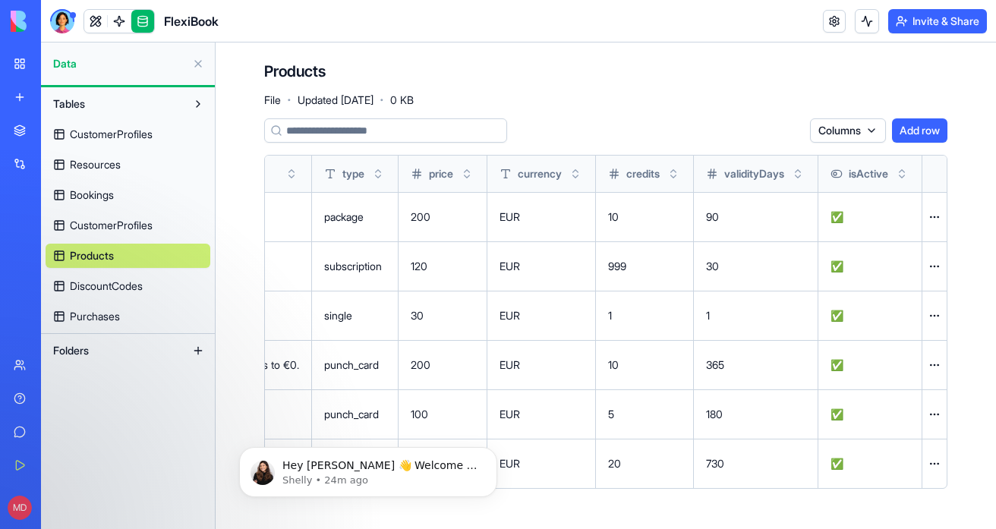
click at [845, 337] on div "Products File · Updated Sep 17, 2025 · 0 KB Columns Add row name description ty…" at bounding box center [606, 281] width 780 height 477
click at [241, 377] on div "Products File · Updated Sep 17, 2025 · 0 KB Columns Add row name description ty…" at bounding box center [606, 281] width 780 height 477
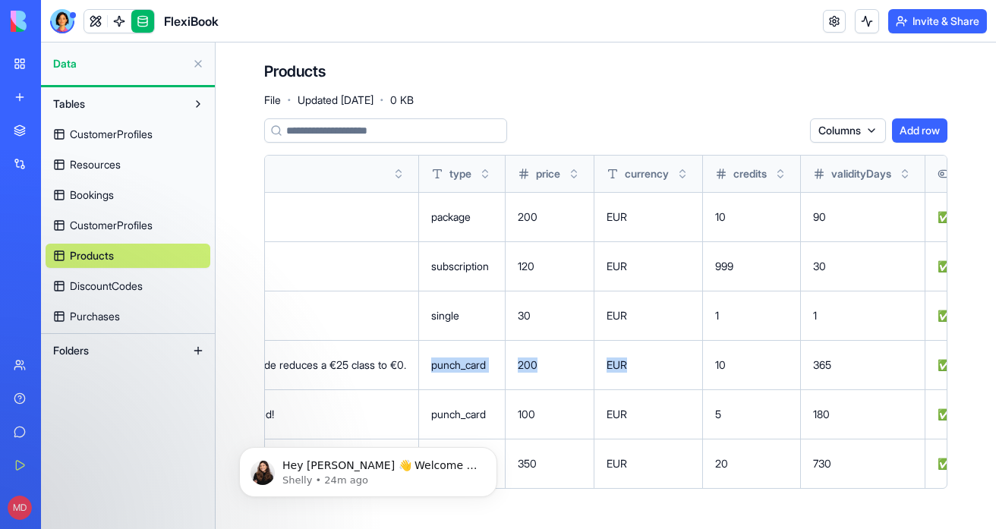
scroll to position [0, 0]
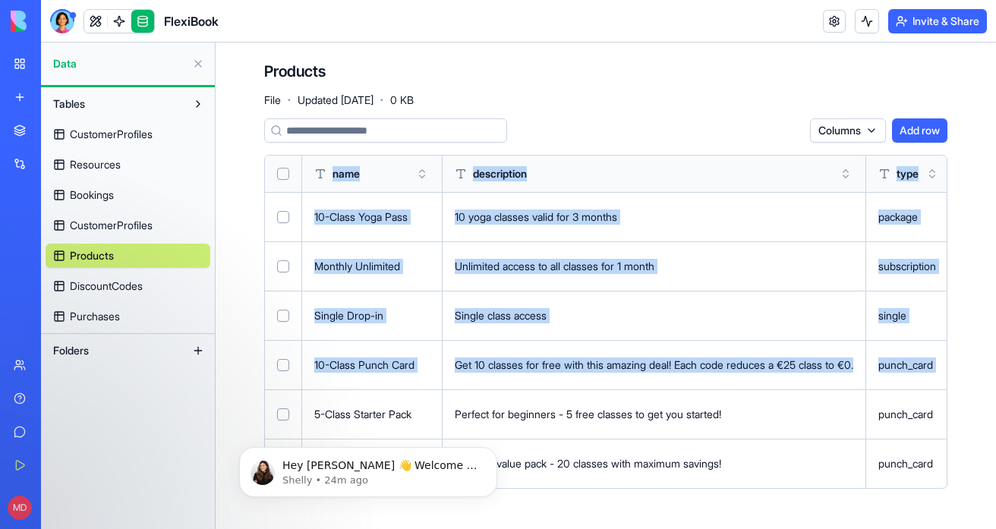
drag, startPoint x: 518, startPoint y: 380, endPoint x: 216, endPoint y: 380, distance: 301.4
click at [216, 380] on div "Products File · Updated Sep 17, 2025 · 0 KB Columns Add row name description ty…" at bounding box center [606, 281] width 780 height 477
click at [222, 395] on div "Products File · Updated Sep 17, 2025 · 0 KB Columns Add row name description ty…" at bounding box center [606, 281] width 780 height 477
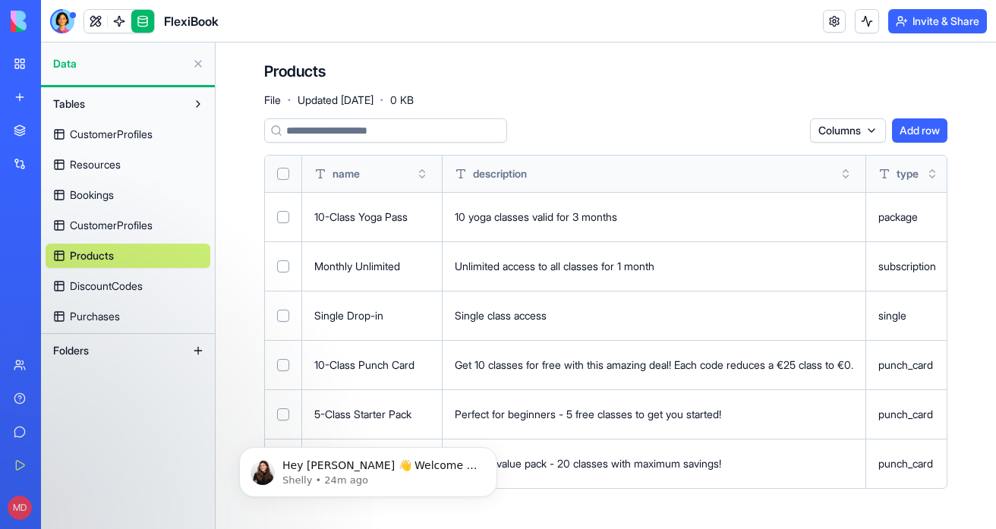
click at [83, 314] on span "Purchases" at bounding box center [95, 316] width 50 height 15
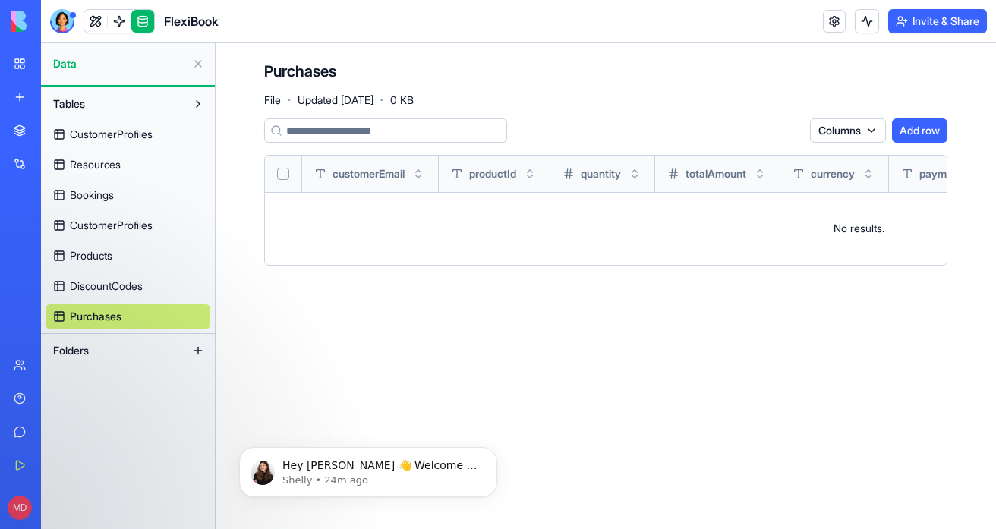
click at [125, 281] on span "DiscountCodes" at bounding box center [106, 286] width 73 height 15
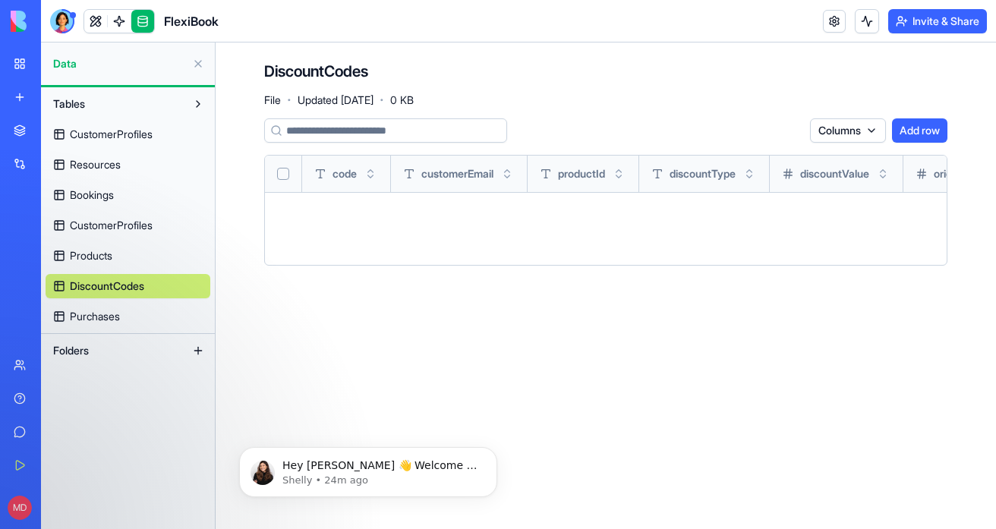
click at [119, 137] on span "CustomerProfiles" at bounding box center [111, 134] width 83 height 15
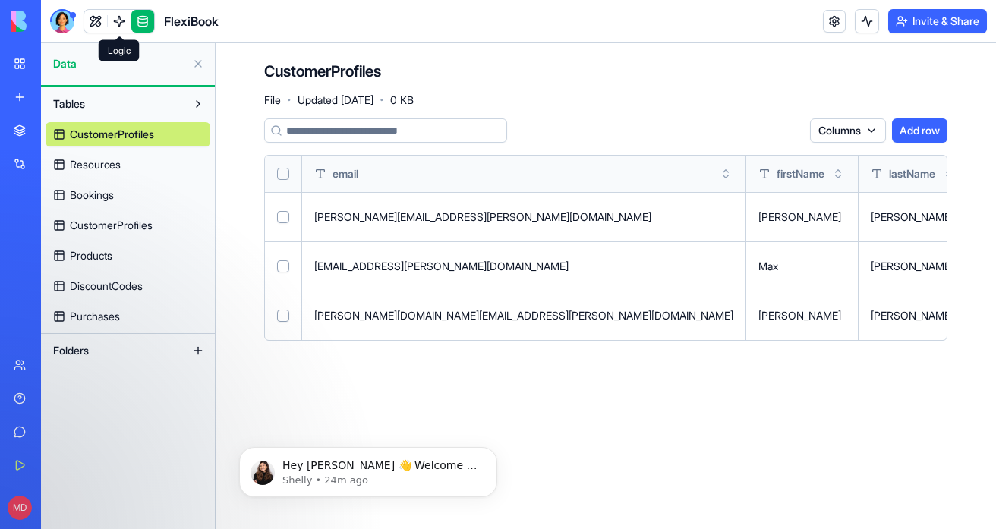
click at [121, 21] on span at bounding box center [119, 21] width 43 height 43
